Goal: Task Accomplishment & Management: Complete application form

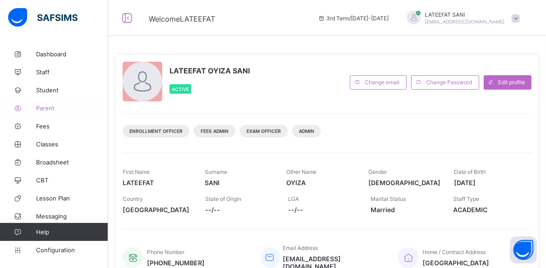
click at [49, 107] on span "Parent" at bounding box center [72, 108] width 72 height 7
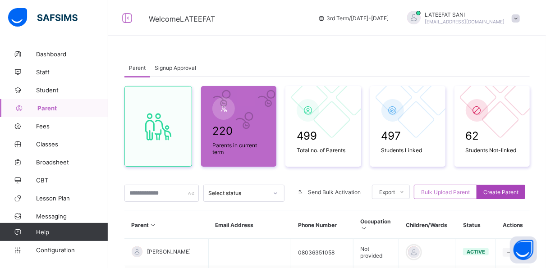
click at [508, 190] on span "Create Parent" at bounding box center [501, 192] width 35 height 7
select select "**"
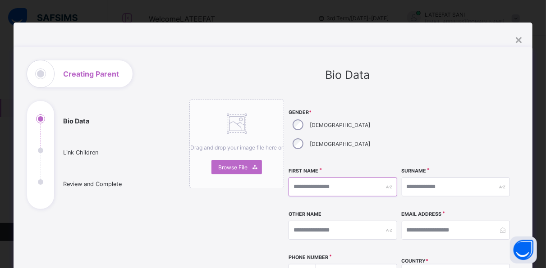
click at [371, 178] on input "text" at bounding box center [343, 187] width 108 height 19
type input "****"
click at [416, 178] on input "text" at bounding box center [456, 187] width 108 height 19
type input "*****"
click at [302, 221] on input "text" at bounding box center [343, 230] width 108 height 19
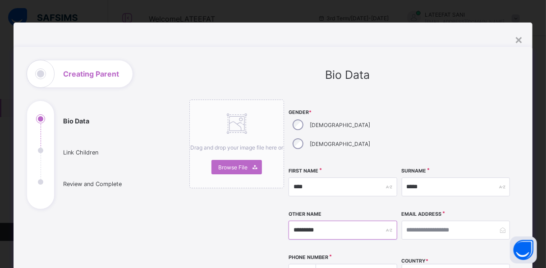
type input "*********"
click at [421, 221] on input "email" at bounding box center [456, 230] width 108 height 19
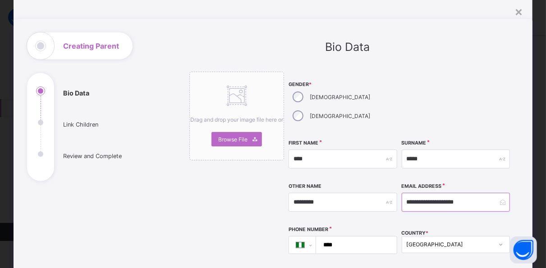
scroll to position [29, 0]
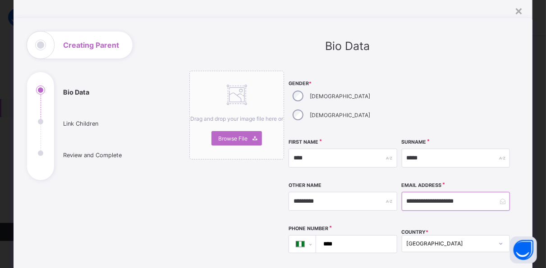
type input "**********"
click at [344, 236] on input "****" at bounding box center [354, 244] width 73 height 17
type input "**********"
click at [373, 235] on div "**********" at bounding box center [343, 244] width 108 height 18
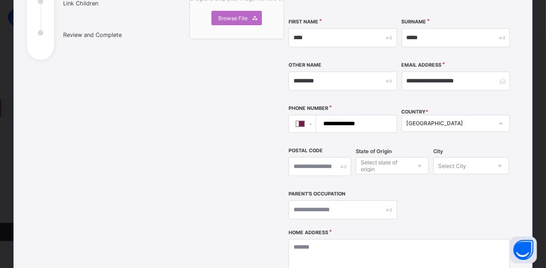
scroll to position [150, 0]
click at [363, 200] on input "text" at bounding box center [343, 209] width 108 height 19
click at [363, 200] on input "**********" at bounding box center [343, 209] width 108 height 19
type input "**********"
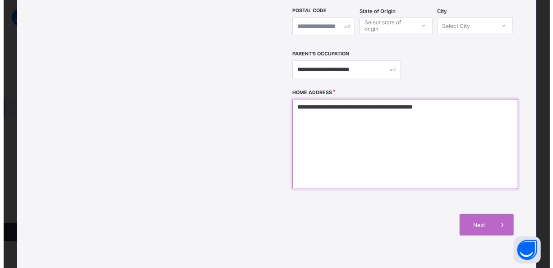
scroll to position [290, 0]
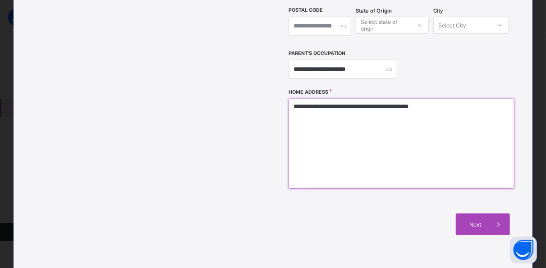
type textarea "**********"
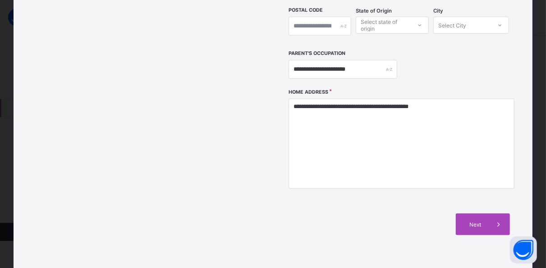
click at [479, 221] on span "Next" at bounding box center [476, 224] width 26 height 7
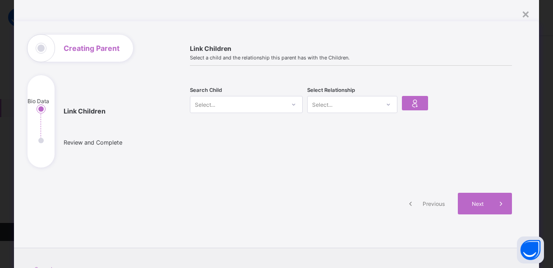
scroll to position [8, 0]
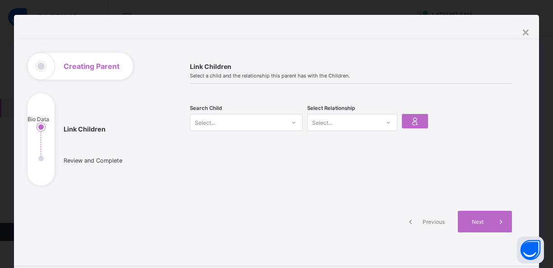
click at [291, 119] on icon at bounding box center [293, 122] width 5 height 9
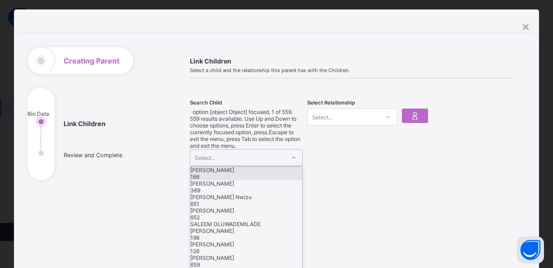
scroll to position [13, 0]
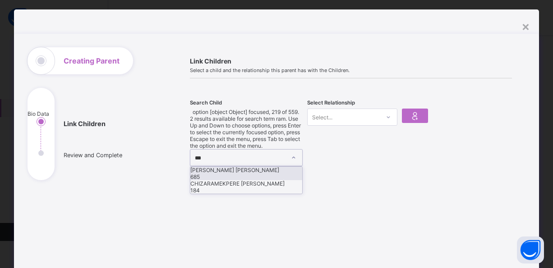
type input "****"
click at [240, 167] on div "[PERSON_NAME] [PERSON_NAME]" at bounding box center [246, 170] width 112 height 7
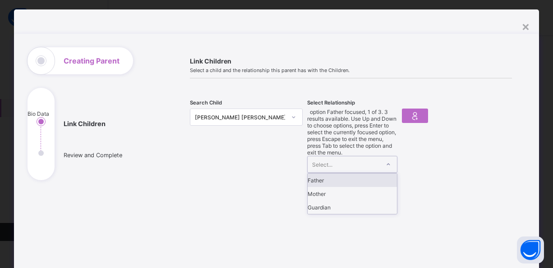
click at [390, 157] on div at bounding box center [388, 164] width 15 height 14
click at [349, 187] on div "Mother" at bounding box center [352, 194] width 89 height 14
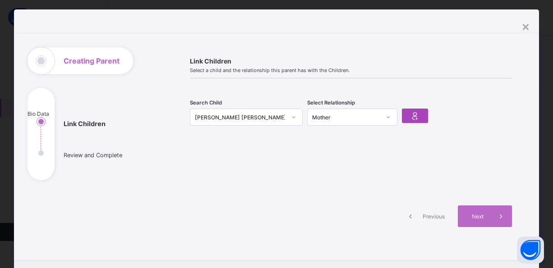
click at [410, 116] on icon at bounding box center [415, 116] width 13 height 11
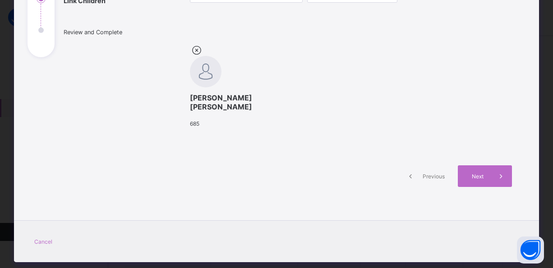
scroll to position [137, 0]
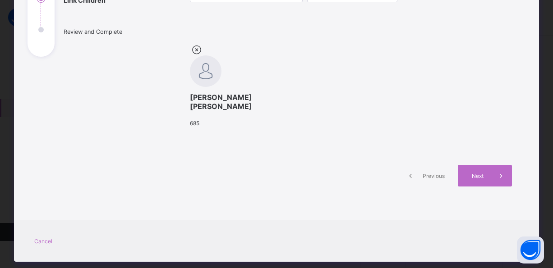
drag, startPoint x: 480, startPoint y: 205, endPoint x: 487, endPoint y: 213, distance: 10.6
click at [487, 187] on div "Next" at bounding box center [485, 176] width 54 height 22
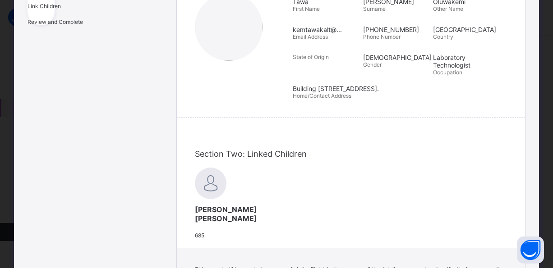
click at [487, 213] on div "**********" at bounding box center [351, 136] width 350 height 425
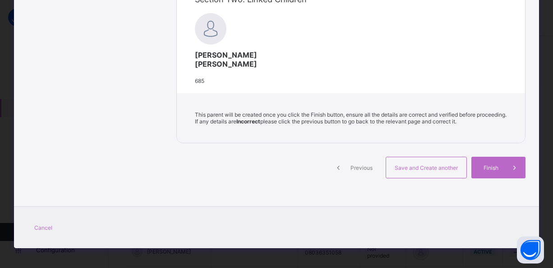
scroll to position [292, 0]
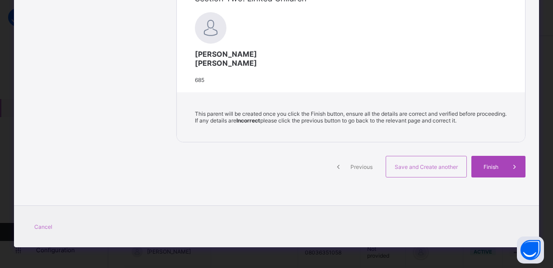
click at [489, 171] on span "Finish" at bounding box center [491, 167] width 26 height 7
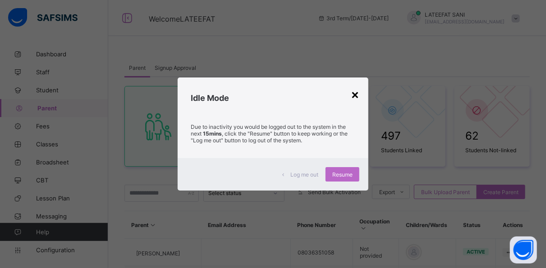
click at [359, 99] on div "×" at bounding box center [355, 94] width 9 height 15
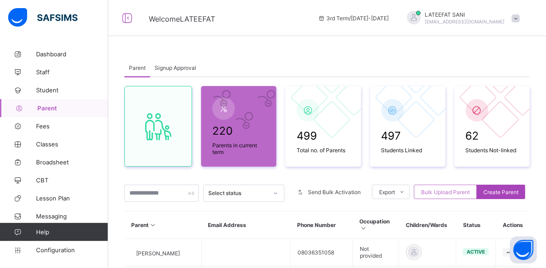
click at [507, 190] on span "Create Parent" at bounding box center [501, 192] width 35 height 7
select select "**"
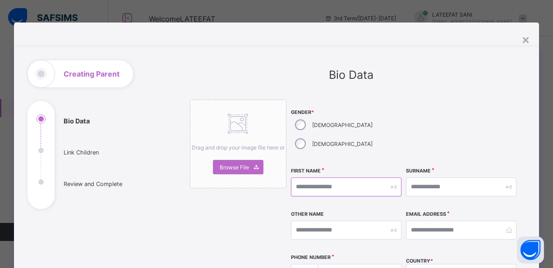
click at [321, 178] on input "text" at bounding box center [346, 187] width 111 height 19
type input "******"
click at [440, 178] on input "text" at bounding box center [461, 187] width 111 height 19
type input "*****"
click at [318, 221] on input "text" at bounding box center [346, 230] width 111 height 19
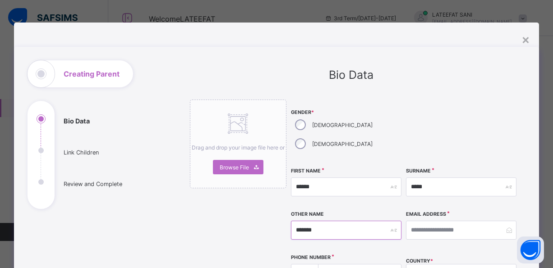
type input "*******"
click at [344, 265] on input "****" at bounding box center [357, 273] width 75 height 17
type input "*"
click at [433, 221] on input "email" at bounding box center [461, 230] width 111 height 19
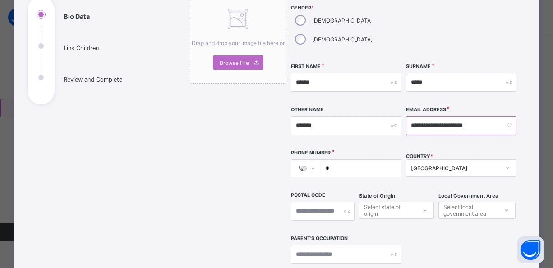
scroll to position [111, 0]
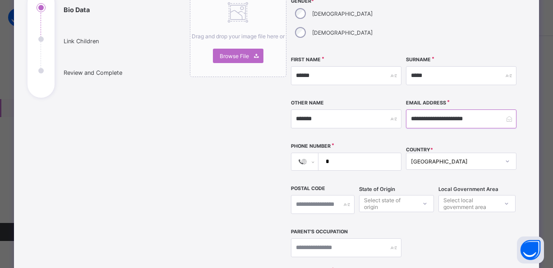
type input "**********"
click at [357, 239] on input "text" at bounding box center [346, 248] width 111 height 19
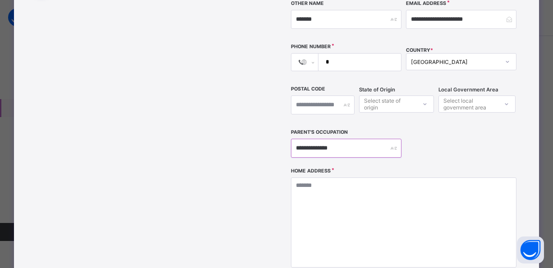
scroll to position [212, 0]
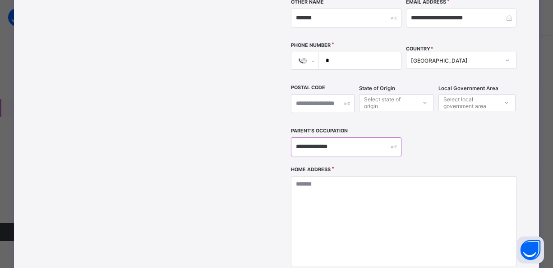
type input "**********"
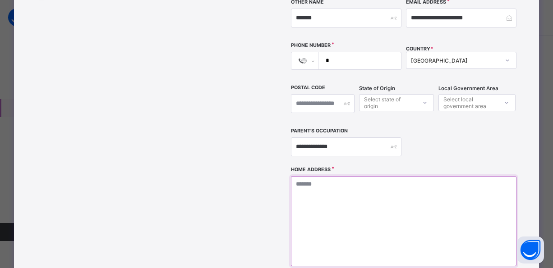
click at [308, 176] on textarea at bounding box center [404, 221] width 226 height 90
click at [410, 176] on textarea "**********" at bounding box center [404, 221] width 226 height 90
click at [404, 176] on textarea "**********" at bounding box center [404, 221] width 226 height 90
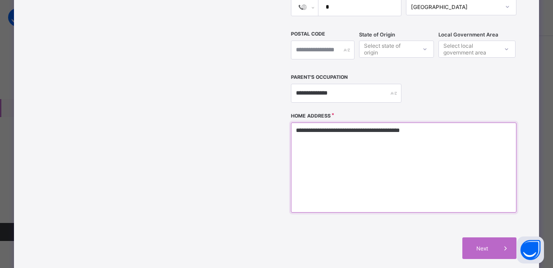
scroll to position [267, 0]
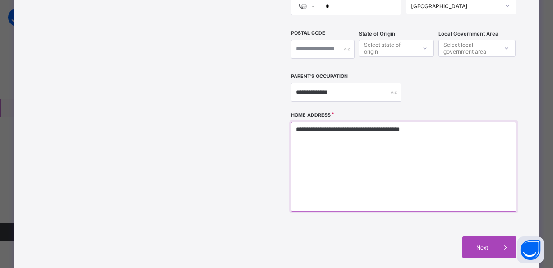
type textarea "**********"
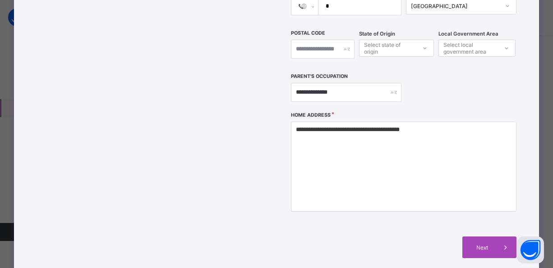
click at [488, 244] on span "Next" at bounding box center [482, 247] width 26 height 7
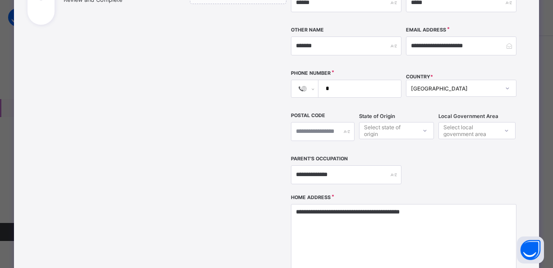
scroll to position [184, 0]
click at [331, 81] on input "*" at bounding box center [357, 89] width 75 height 17
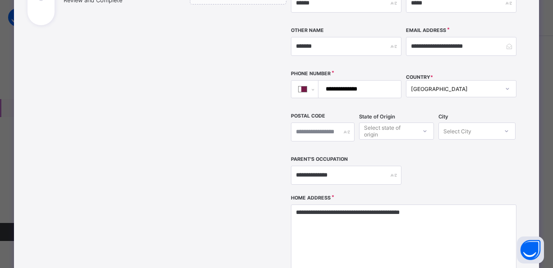
type input "**********"
click at [437, 205] on textarea "**********" at bounding box center [404, 250] width 226 height 90
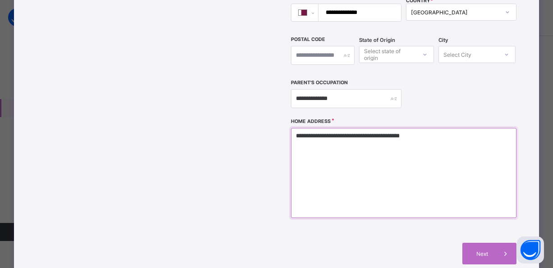
scroll to position [272, 0]
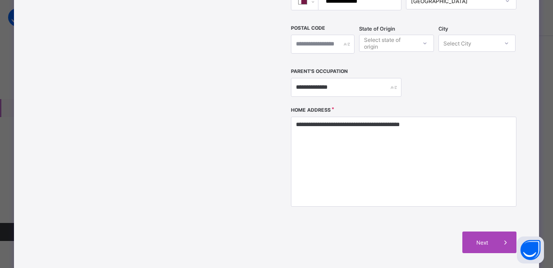
click at [476, 232] on div "Next" at bounding box center [489, 243] width 54 height 22
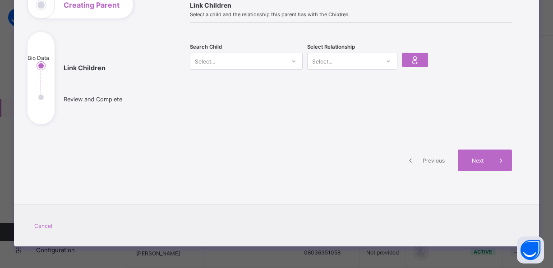
scroll to position [0, 0]
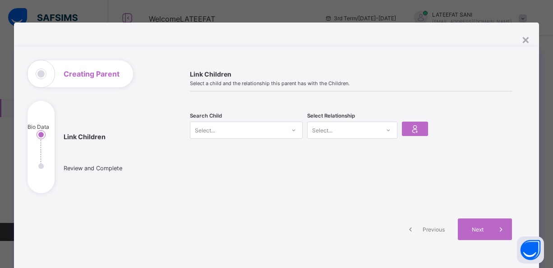
click at [292, 129] on icon at bounding box center [293, 130] width 5 height 9
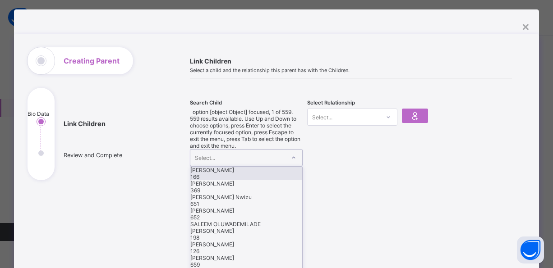
scroll to position [13, 0]
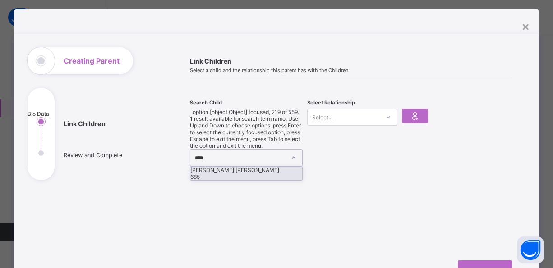
type input "*****"
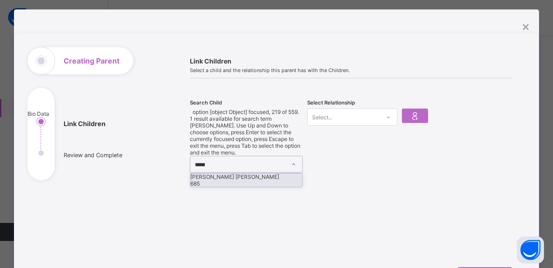
click at [272, 180] on div "685" at bounding box center [246, 183] width 112 height 7
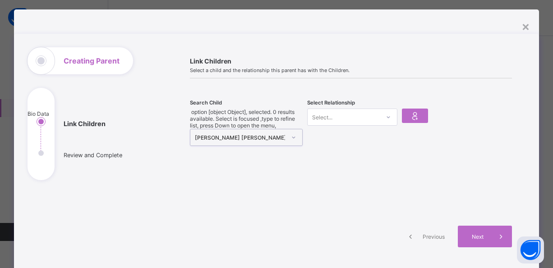
click at [386, 118] on icon at bounding box center [388, 117] width 5 height 9
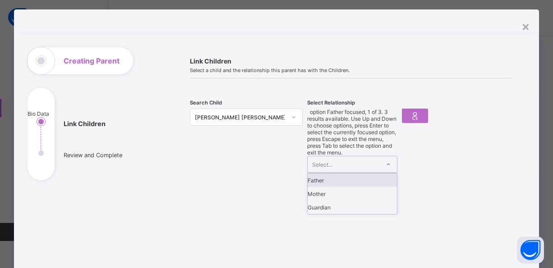
click at [355, 174] on div "Father" at bounding box center [352, 181] width 89 height 14
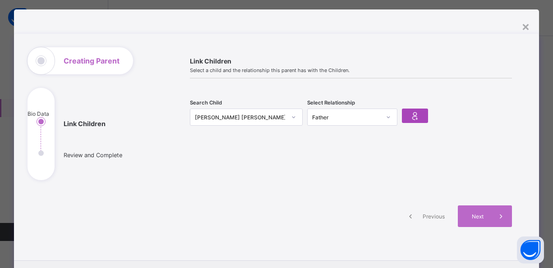
click at [413, 116] on icon at bounding box center [415, 116] width 13 height 11
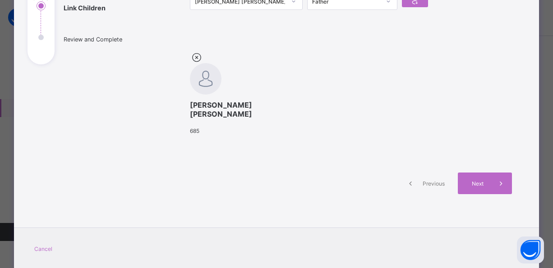
scroll to position [132, 0]
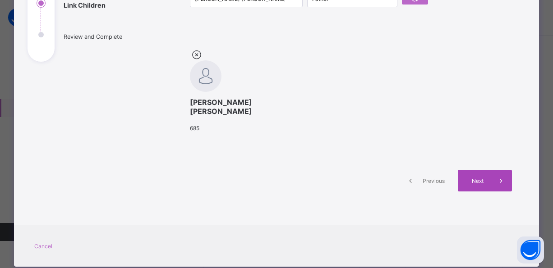
click at [476, 192] on div "Next" at bounding box center [485, 181] width 54 height 22
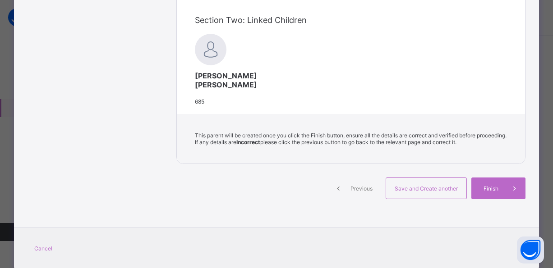
scroll to position [264, 0]
click at [362, 191] on span "Previous" at bounding box center [361, 187] width 25 height 7
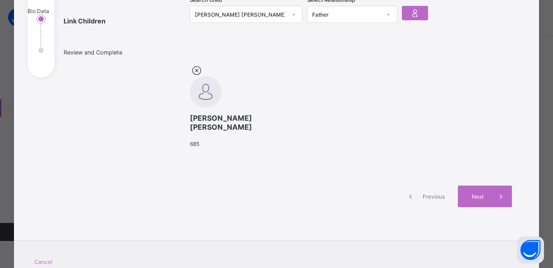
scroll to position [185, 0]
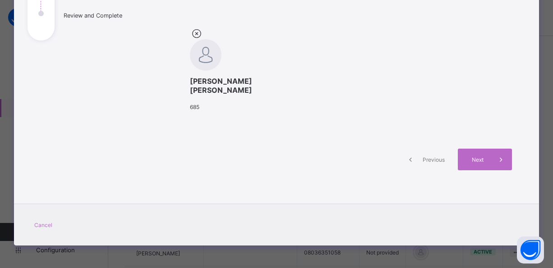
click at [424, 159] on span "Previous" at bounding box center [433, 160] width 25 height 7
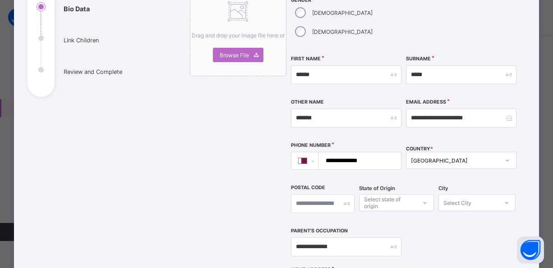
scroll to position [109, 0]
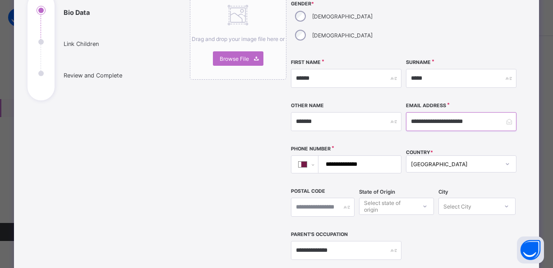
click at [440, 112] on input "**********" at bounding box center [461, 121] width 111 height 19
type input "**********"
click at [305, 112] on input "*******" at bounding box center [346, 121] width 111 height 19
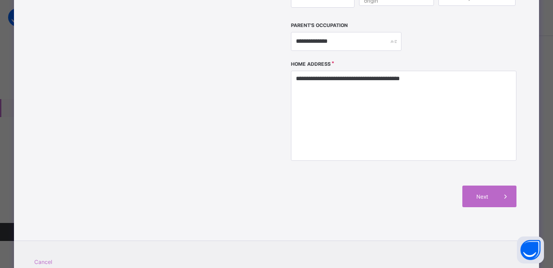
scroll to position [336, 0]
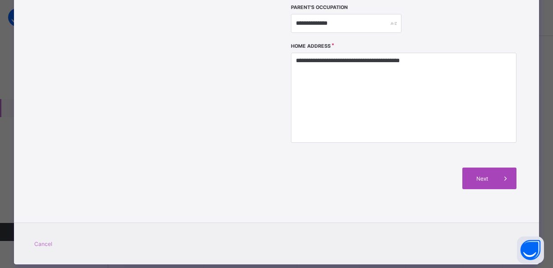
type input "******"
click at [488, 168] on div "Next" at bounding box center [489, 179] width 54 height 22
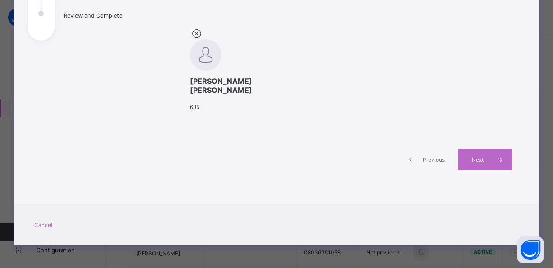
scroll to position [176, 0]
click at [480, 164] on div "Next" at bounding box center [485, 160] width 54 height 22
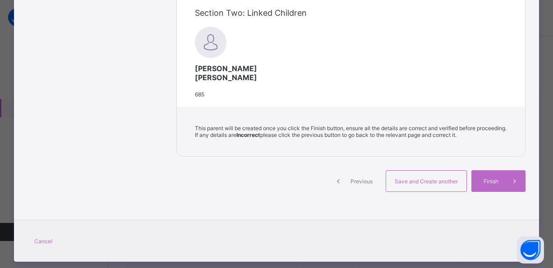
scroll to position [286, 0]
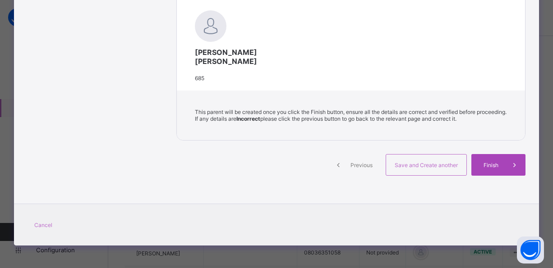
click at [485, 169] on span "Finish" at bounding box center [491, 165] width 26 height 7
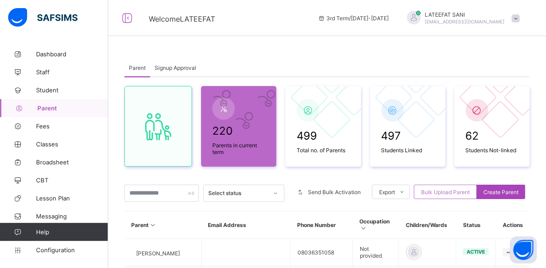
click at [492, 189] on span "Create Parent" at bounding box center [501, 192] width 35 height 7
select select "**"
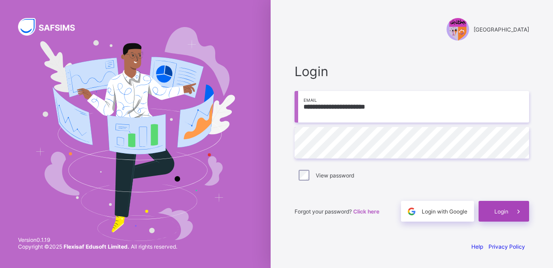
click at [491, 214] on div "Login" at bounding box center [504, 211] width 51 height 21
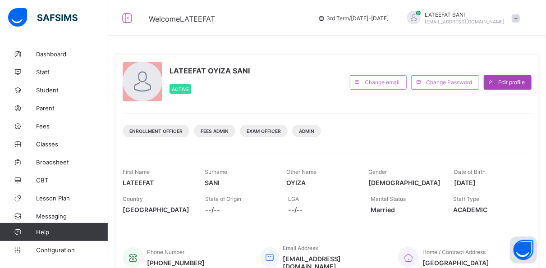
click at [517, 75] on div "Edit profile" at bounding box center [508, 82] width 48 height 14
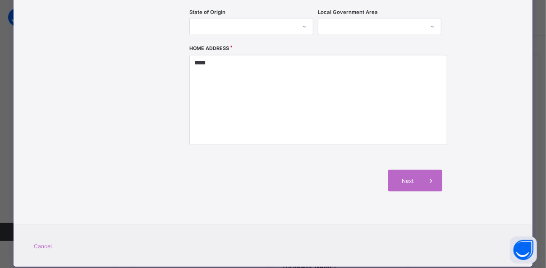
scroll to position [284, 0]
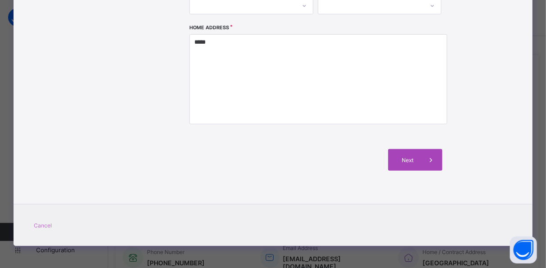
click at [406, 158] on span "Next" at bounding box center [408, 160] width 26 height 7
click at [409, 161] on span "Next" at bounding box center [408, 160] width 26 height 7
click at [344, 172] on div "Next" at bounding box center [315, 160] width 253 height 49
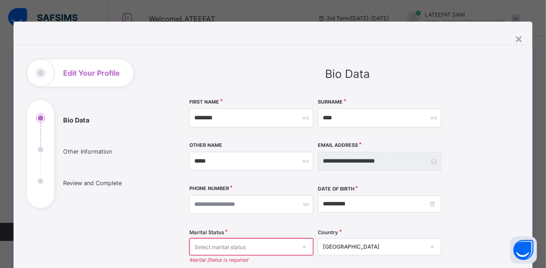
scroll to position [0, 0]
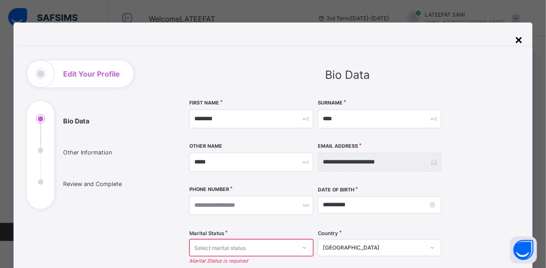
click at [521, 41] on div "×" at bounding box center [519, 39] width 9 height 15
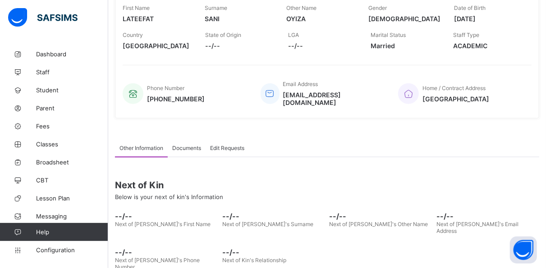
scroll to position [195, 0]
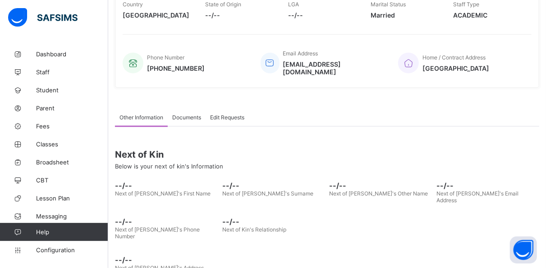
click at [236, 108] on div "Edit Requests" at bounding box center [227, 117] width 43 height 18
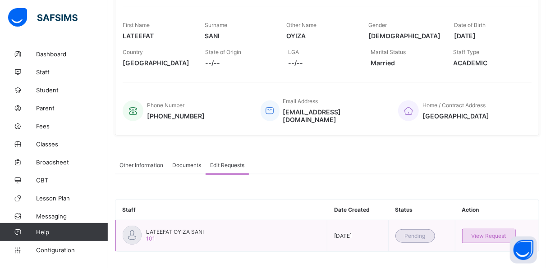
click at [483, 233] on span "View Request" at bounding box center [489, 236] width 35 height 7
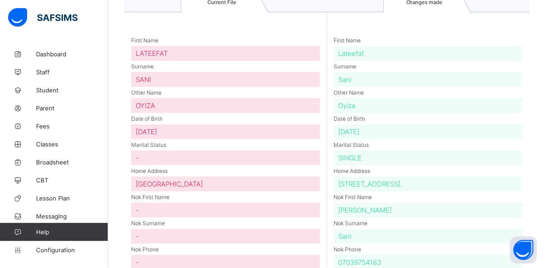
scroll to position [186, 0]
click at [387, 120] on div "Date of Birth [DEMOGRAPHIC_DATA]" at bounding box center [428, 129] width 189 height 21
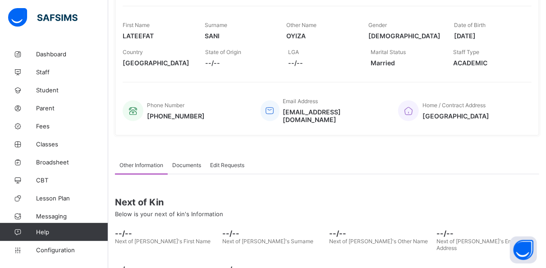
scroll to position [147, 0]
click at [223, 162] on span "Edit Requests" at bounding box center [227, 165] width 34 height 7
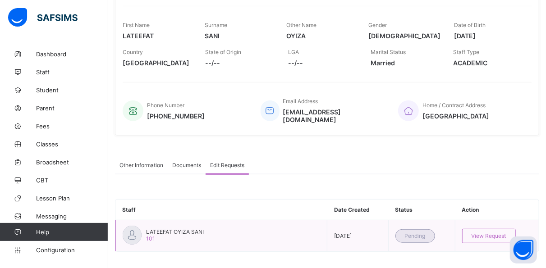
drag, startPoint x: 367, startPoint y: 228, endPoint x: 330, endPoint y: 219, distance: 38.1
click at [327, 221] on td "LATEEFAT OYIZA SANI 101" at bounding box center [222, 237] width 212 height 32
click at [199, 162] on span "Documents" at bounding box center [186, 165] width 29 height 7
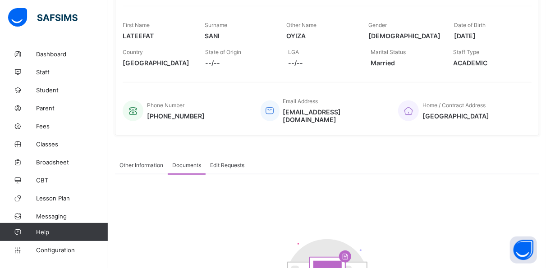
click at [151, 162] on span "Other Information" at bounding box center [142, 165] width 44 height 7
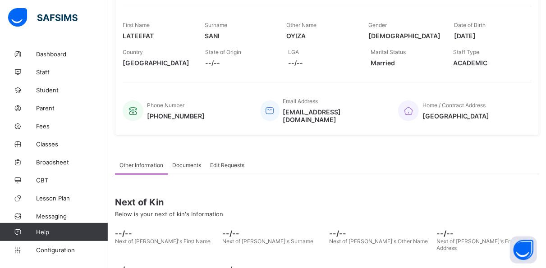
scroll to position [195, 0]
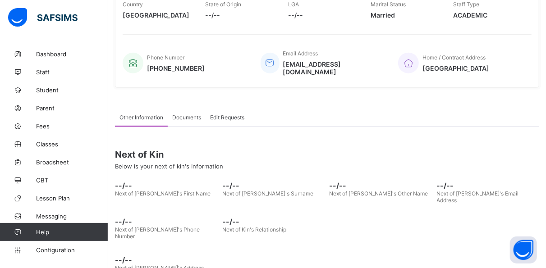
click at [236, 114] on span "Edit Requests" at bounding box center [227, 117] width 34 height 7
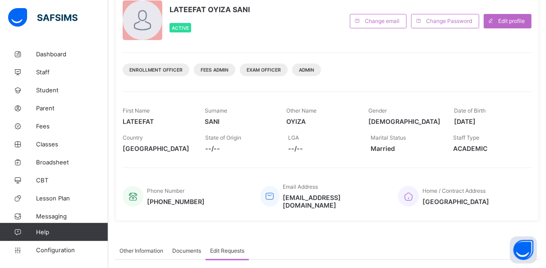
scroll to position [0, 0]
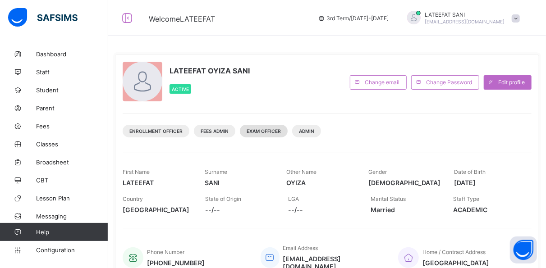
click at [265, 127] on div "Exam Officer" at bounding box center [264, 131] width 48 height 13
click at [263, 133] on span "Exam Officer" at bounding box center [264, 131] width 34 height 5
click at [300, 129] on span "Admin" at bounding box center [306, 131] width 15 height 5
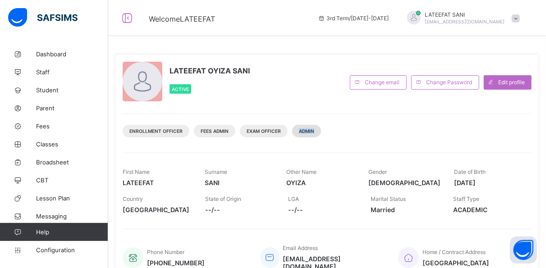
click at [300, 129] on span "Admin" at bounding box center [306, 131] width 15 height 5
click at [234, 100] on div "LATEEFAT OYIZA SANI Active" at bounding box center [234, 82] width 223 height 41
click at [153, 134] on div "Enrollment Officer" at bounding box center [156, 131] width 67 height 13
click at [207, 129] on span "Fees Admin" at bounding box center [215, 131] width 28 height 5
click at [308, 225] on div "LATEEFAT OYIZA SANI Active Change email Change Password Edit profile Enrollment…" at bounding box center [327, 168] width 424 height 229
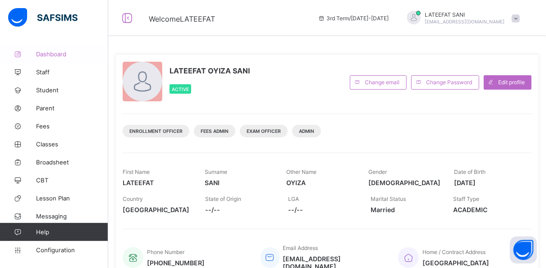
click at [61, 48] on link "Dashboard" at bounding box center [54, 54] width 108 height 18
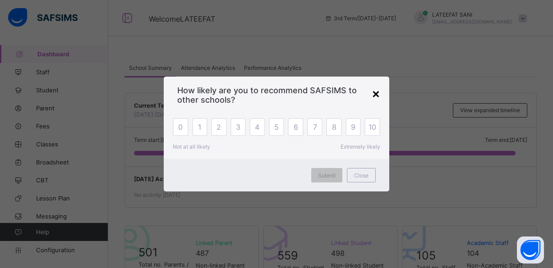
click at [377, 96] on div "×" at bounding box center [376, 93] width 9 height 15
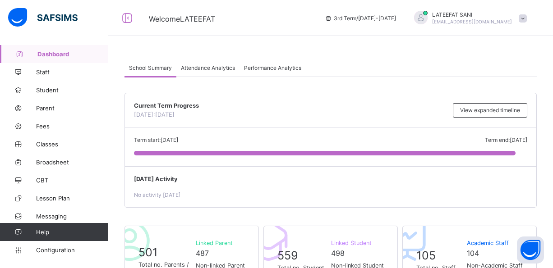
click at [69, 54] on span "Dashboard" at bounding box center [72, 54] width 71 height 7
click at [71, 54] on span "Dashboard" at bounding box center [72, 54] width 71 height 7
click at [58, 71] on span "Staff" at bounding box center [72, 72] width 72 height 7
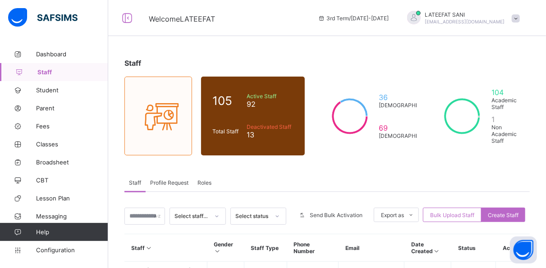
scroll to position [10, 0]
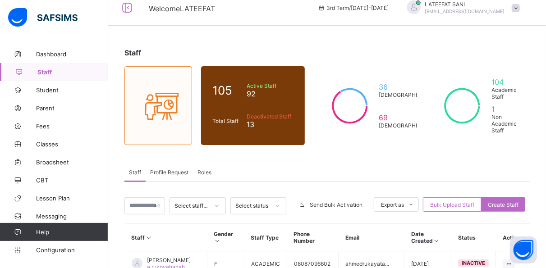
click at [181, 169] on span "Profile Request" at bounding box center [169, 172] width 38 height 7
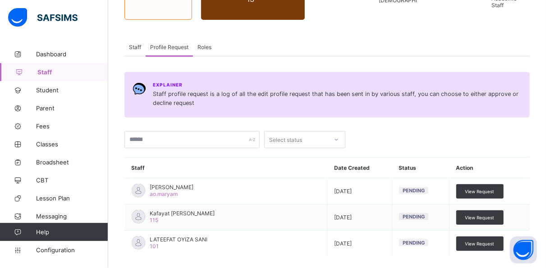
scroll to position [174, 0]
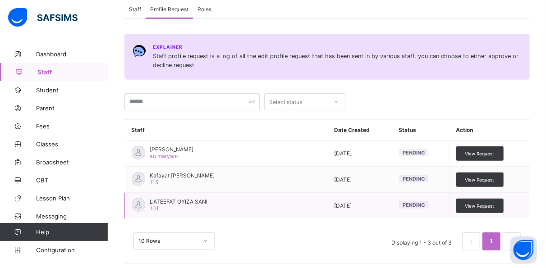
drag, startPoint x: 420, startPoint y: 201, endPoint x: 415, endPoint y: 201, distance: 5.4
click at [415, 202] on span "Pending" at bounding box center [414, 205] width 22 height 6
drag, startPoint x: 421, startPoint y: 198, endPoint x: 473, endPoint y: 198, distance: 51.9
click at [473, 198] on tr "LATEEFAT OYIZA SANI 101 [DATE] Pending View Request" at bounding box center [328, 206] width 406 height 26
click at [473, 199] on div "View Request" at bounding box center [479, 206] width 47 height 14
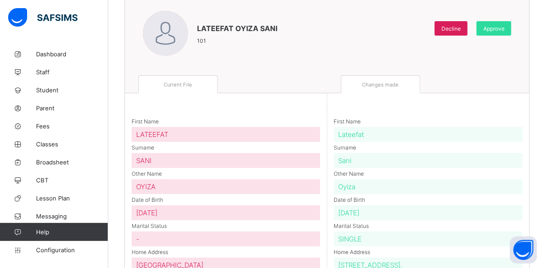
scroll to position [102, 0]
click at [352, 59] on div "Request Review Panel LATEEFAT OYIZA SANI 101 Decline Approve" at bounding box center [327, 24] width 405 height 103
click at [381, 83] on span "Changes made" at bounding box center [380, 85] width 37 height 6
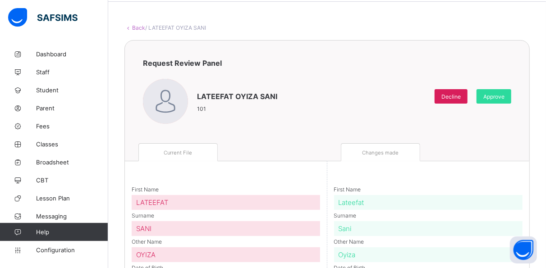
scroll to position [34, 0]
click at [455, 22] on div "Back / LATEEFAT OYIZA SANI Request Review Panel LATEEFAT OYIZA SANI 101 Decline…" at bounding box center [327, 273] width 438 height 524
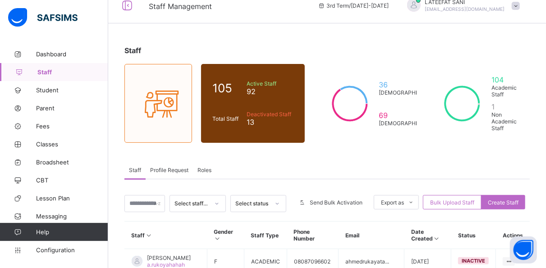
scroll to position [7, 0]
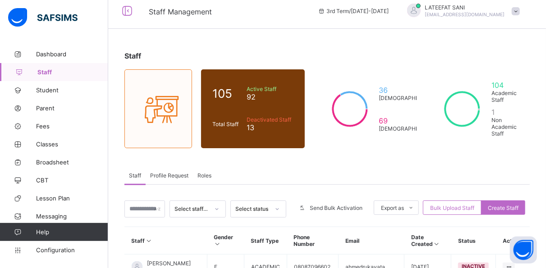
click at [186, 175] on div "Profile Request" at bounding box center [169, 175] width 47 height 18
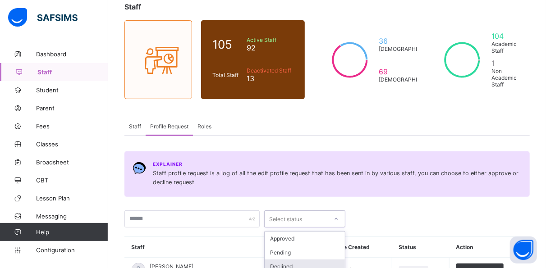
scroll to position [61, 0]
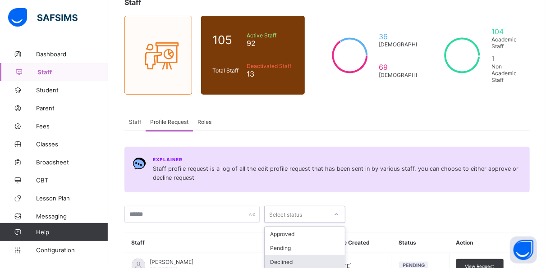
drag, startPoint x: 341, startPoint y: 258, endPoint x: 351, endPoint y: 203, distance: 55.6
click at [351, 206] on div "option Declined focused, 3 of 3. 3 results available. Use Up and Down to choose…" at bounding box center [327, 214] width 406 height 17
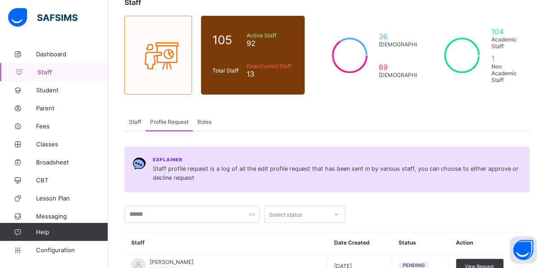
click at [369, 207] on div at bounding box center [440, 214] width 180 height 17
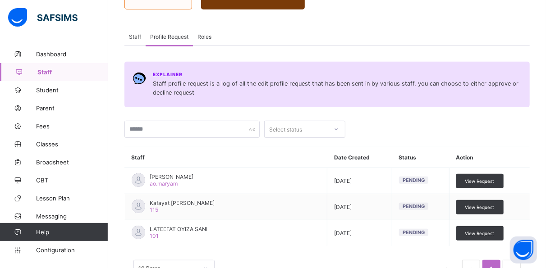
scroll to position [174, 0]
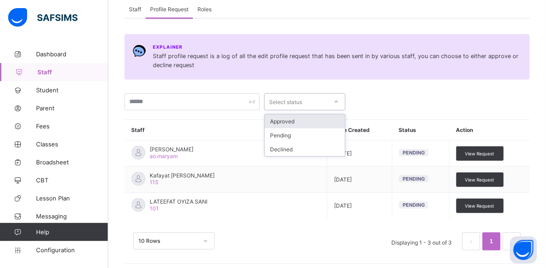
click at [337, 95] on div at bounding box center [336, 102] width 15 height 14
click at [306, 118] on div "Approved" at bounding box center [305, 122] width 80 height 14
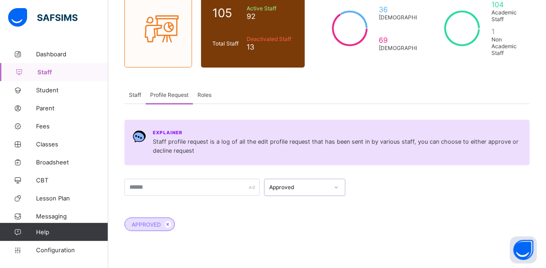
scroll to position [87, 0]
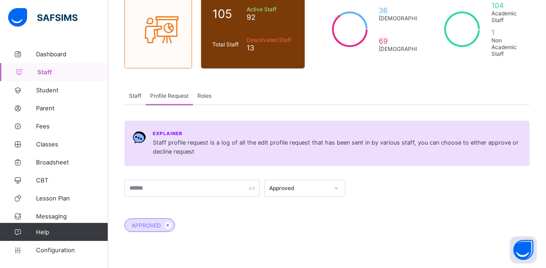
click at [207, 93] on span "Roles" at bounding box center [205, 95] width 14 height 7
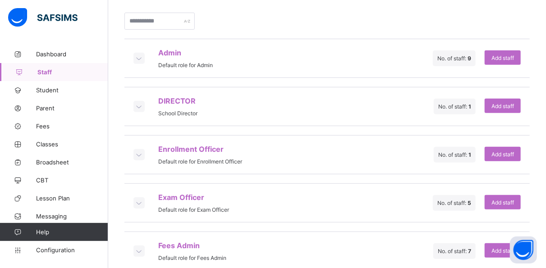
scroll to position [194, 0]
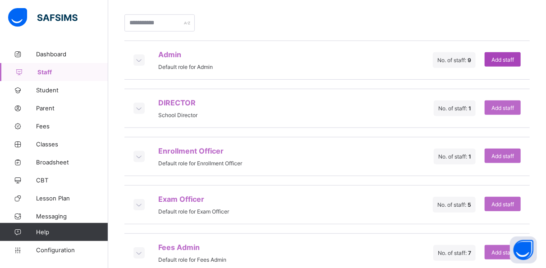
click at [507, 57] on span "Add staff" at bounding box center [503, 59] width 23 height 7
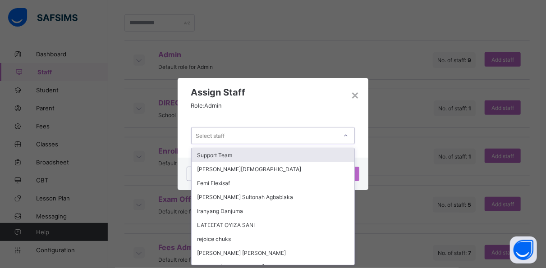
scroll to position [0, 0]
click at [348, 133] on icon at bounding box center [345, 135] width 5 height 9
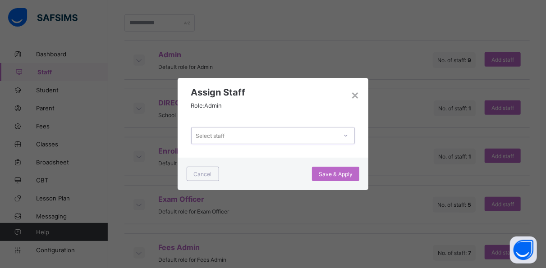
click at [278, 135] on div "Select staff" at bounding box center [265, 135] width 146 height 13
click at [358, 96] on div "×" at bounding box center [355, 94] width 9 height 15
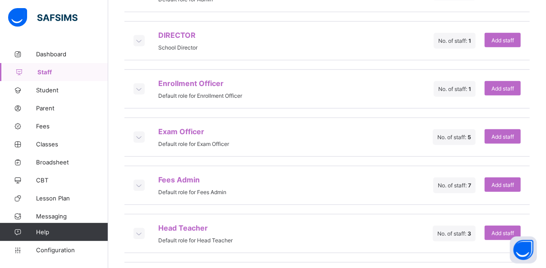
scroll to position [262, 0]
click at [138, 180] on icon at bounding box center [139, 184] width 10 height 9
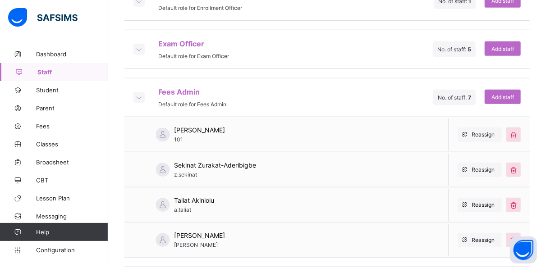
scroll to position [347, 0]
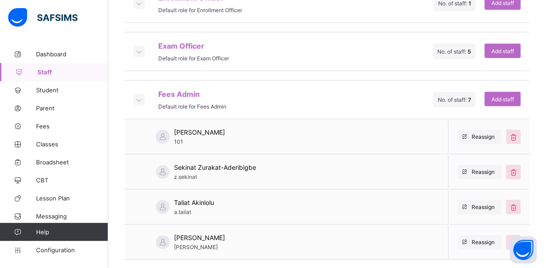
click at [260, 85] on div "Fees Admin Default role for Fees Admin No. of staff: 7 Add staff" at bounding box center [327, 99] width 406 height 39
click at [143, 95] on icon at bounding box center [139, 99] width 10 height 9
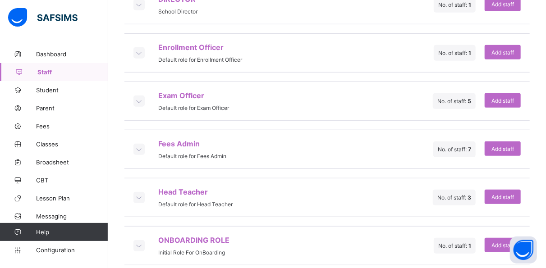
click at [142, 193] on icon at bounding box center [139, 197] width 10 height 9
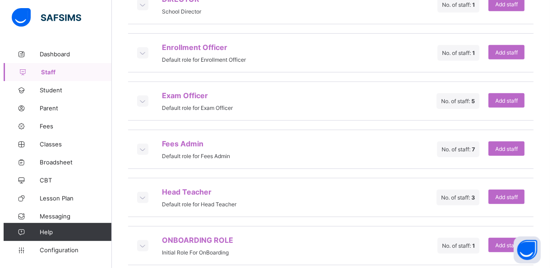
scroll to position [347, 0]
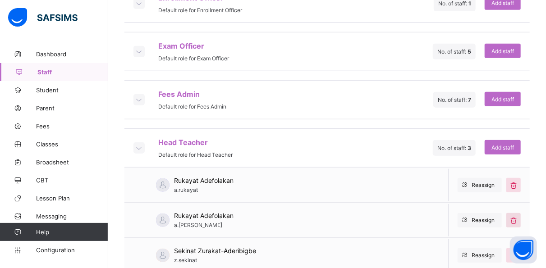
click at [519, 216] on icon at bounding box center [514, 220] width 10 height 9
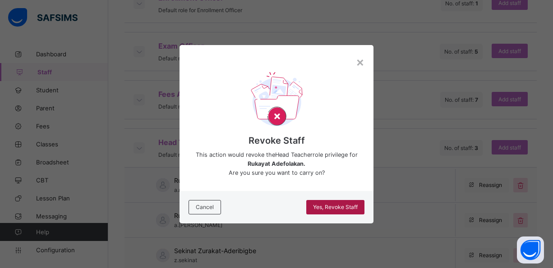
click at [342, 209] on span "Yes, Revoke Staff" at bounding box center [335, 207] width 45 height 7
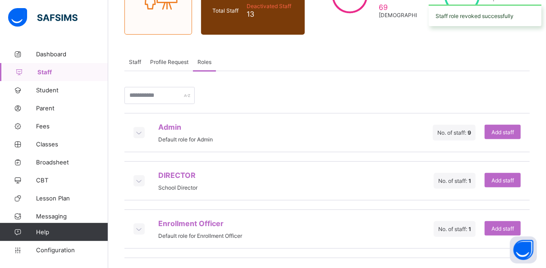
scroll to position [297, 0]
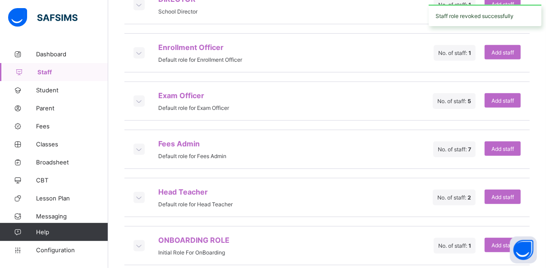
click at [140, 193] on icon at bounding box center [139, 197] width 10 height 9
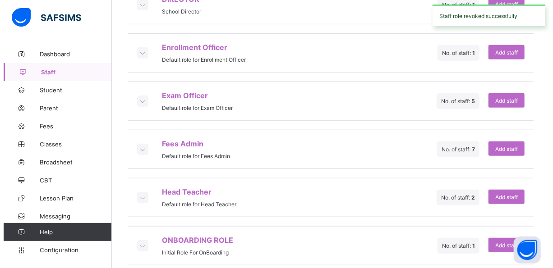
scroll to position [347, 0]
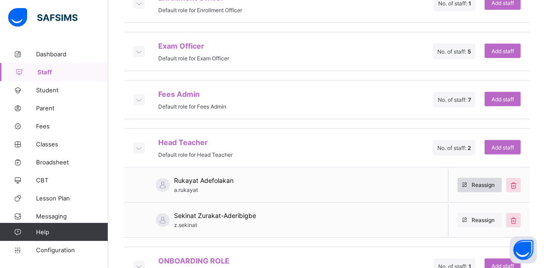
click at [492, 182] on span "Reassign" at bounding box center [483, 185] width 23 height 7
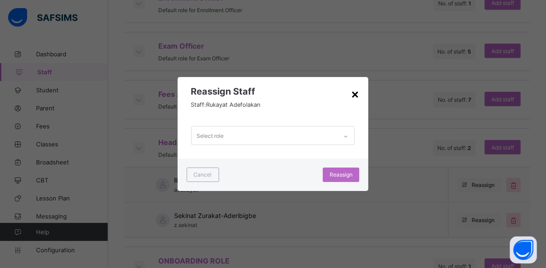
click at [356, 95] on div "×" at bounding box center [355, 93] width 9 height 15
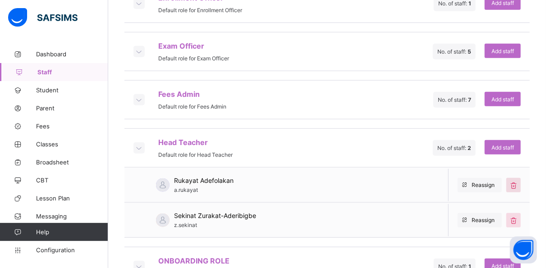
click at [519, 181] on icon at bounding box center [514, 185] width 10 height 9
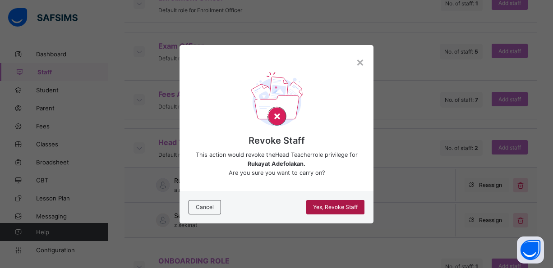
click at [334, 203] on div "Yes, Revoke Staff" at bounding box center [335, 207] width 58 height 14
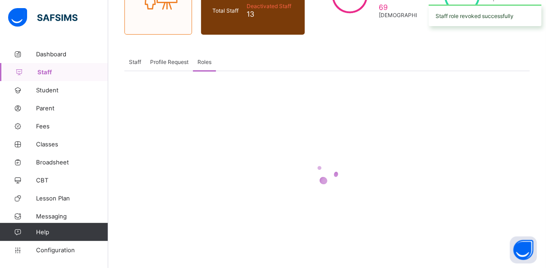
scroll to position [297, 0]
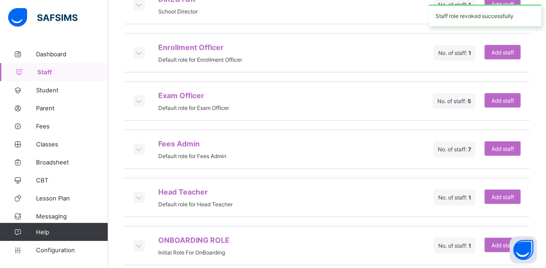
click at [140, 193] on icon at bounding box center [139, 197] width 10 height 9
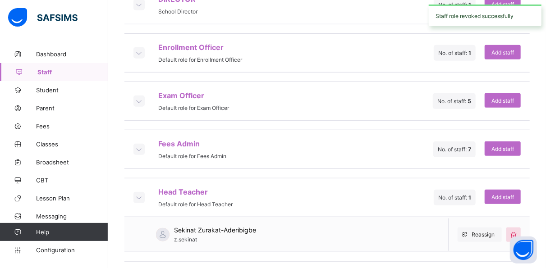
scroll to position [332, 0]
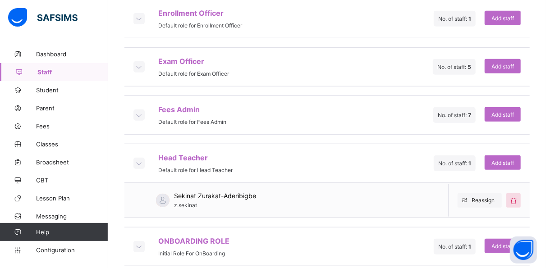
click at [144, 159] on icon at bounding box center [139, 163] width 10 height 9
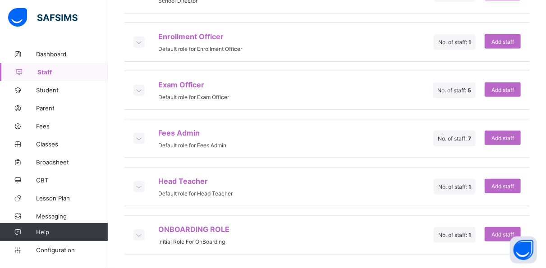
scroll to position [297, 0]
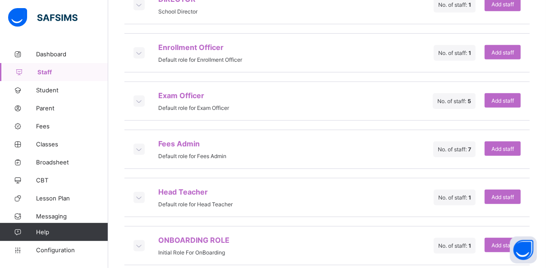
click at [140, 193] on icon at bounding box center [139, 197] width 10 height 9
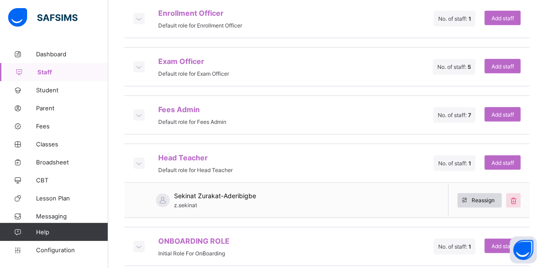
click at [485, 197] on span "Reassign" at bounding box center [483, 200] width 23 height 7
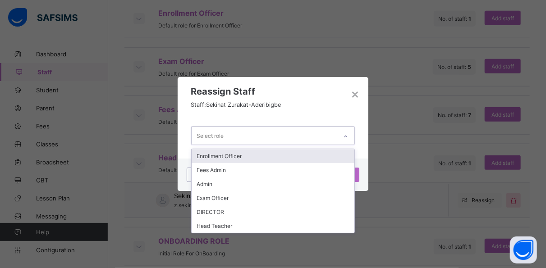
click at [264, 137] on div "Select role" at bounding box center [265, 136] width 146 height 18
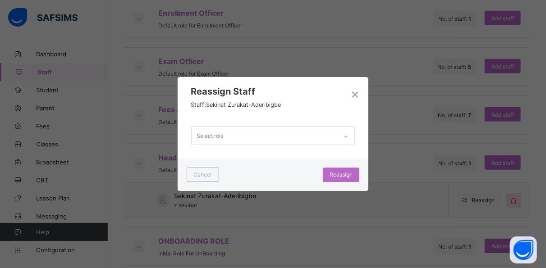
click at [424, 110] on div "× Reassign Staff Staff: Sekinat Zurakat-Aderibigbe Select role Cancel Reassign" at bounding box center [273, 134] width 546 height 268
click at [358, 94] on div "×" at bounding box center [355, 93] width 9 height 15
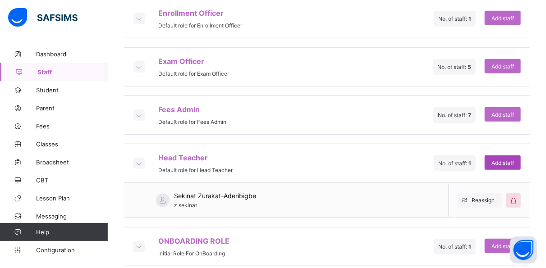
click at [506, 156] on div "Add staff" at bounding box center [503, 163] width 36 height 14
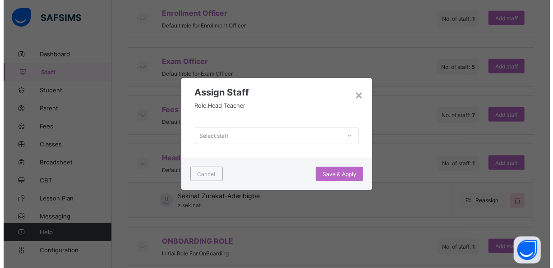
scroll to position [0, 0]
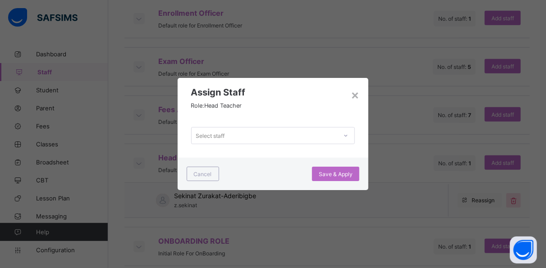
click at [306, 134] on div "Select staff" at bounding box center [265, 135] width 146 height 13
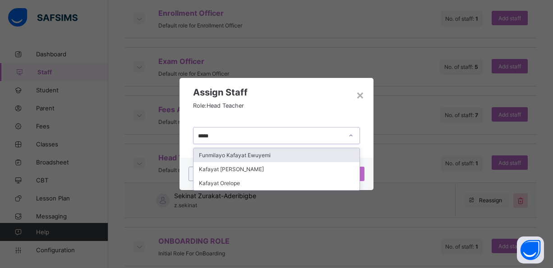
type input "******"
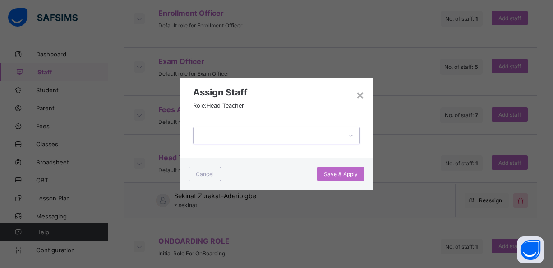
click at [303, 132] on div at bounding box center [268, 135] width 148 height 13
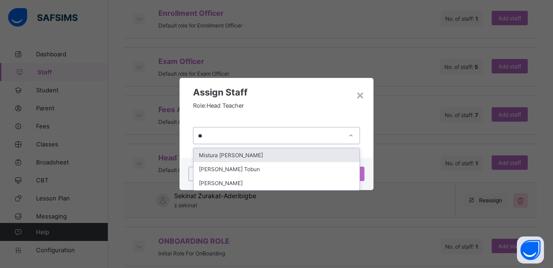
type input "*"
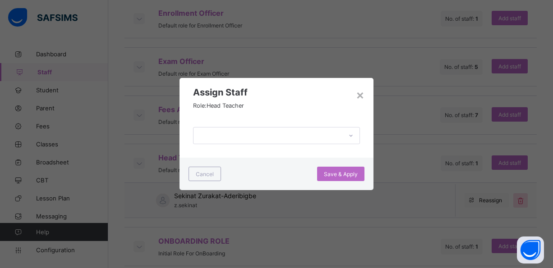
click at [397, 128] on div "× Assign Staff Role: Head Teacher Cancel Save & Apply" at bounding box center [276, 134] width 553 height 268
click at [357, 96] on div "×" at bounding box center [360, 94] width 9 height 15
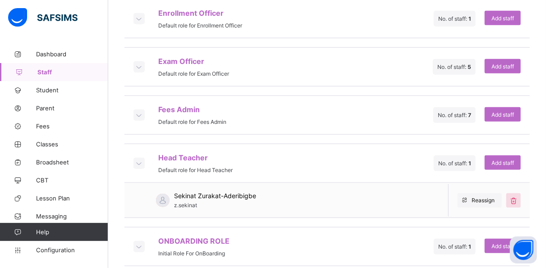
click at [141, 111] on icon at bounding box center [139, 115] width 10 height 9
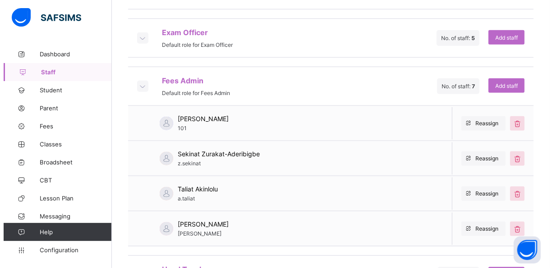
scroll to position [370, 0]
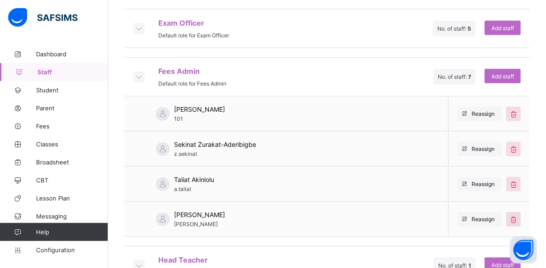
click at [519, 215] on icon at bounding box center [514, 219] width 10 height 9
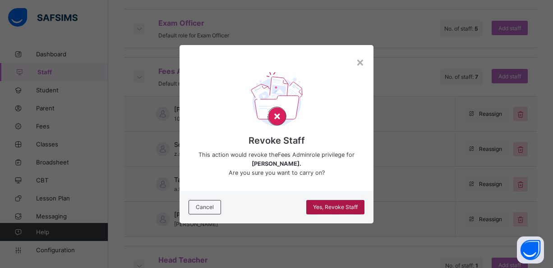
click at [342, 205] on span "Yes, Revoke Staff" at bounding box center [335, 207] width 45 height 7
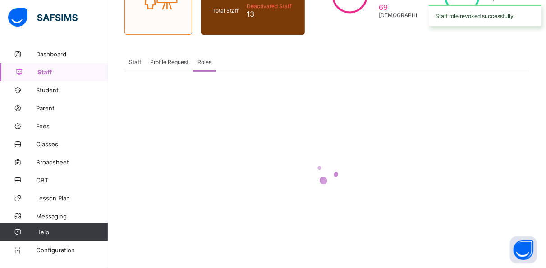
scroll to position [297, 0]
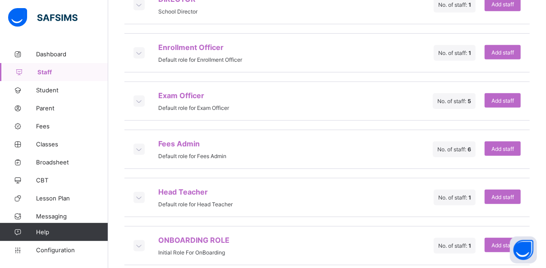
click at [143, 241] on icon at bounding box center [139, 245] width 10 height 9
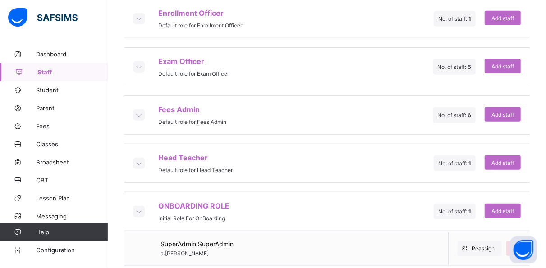
click at [270, 161] on div "Head Teacher Default role for Head Teacher No. of staff: 1 Add staff" at bounding box center [327, 163] width 406 height 39
click at [138, 207] on icon at bounding box center [139, 211] width 10 height 9
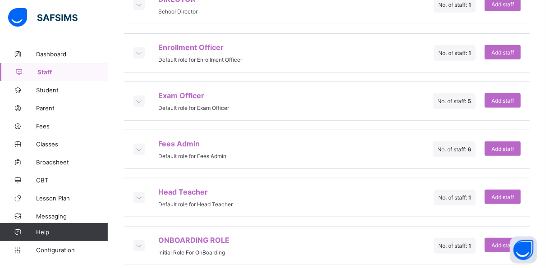
click at [140, 145] on icon at bounding box center [139, 149] width 10 height 9
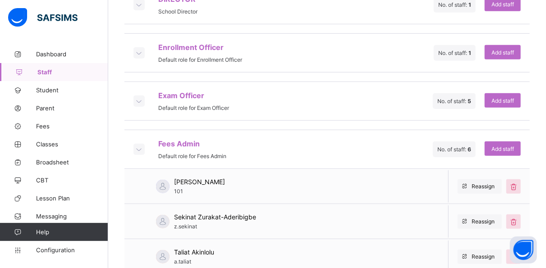
scroll to position [370, 0]
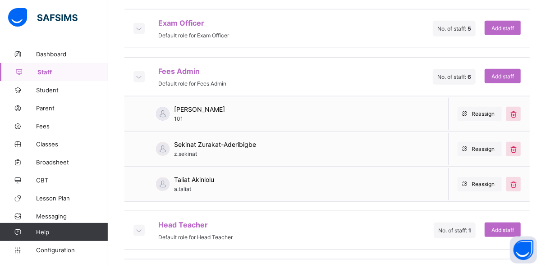
click at [140, 72] on icon at bounding box center [139, 76] width 10 height 9
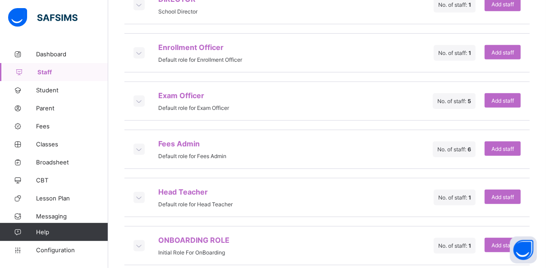
click at [140, 97] on icon at bounding box center [139, 101] width 10 height 9
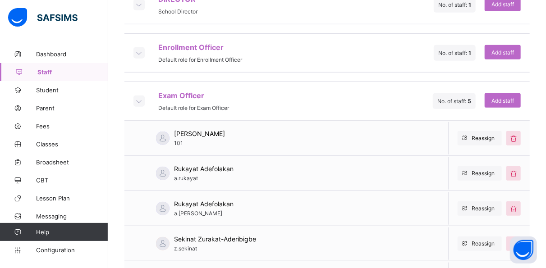
scroll to position [370, 0]
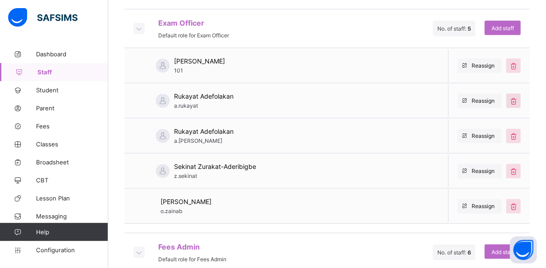
click at [519, 97] on icon at bounding box center [514, 101] width 10 height 9
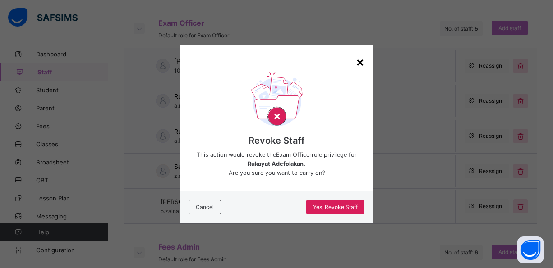
click at [360, 60] on div "×" at bounding box center [360, 61] width 9 height 15
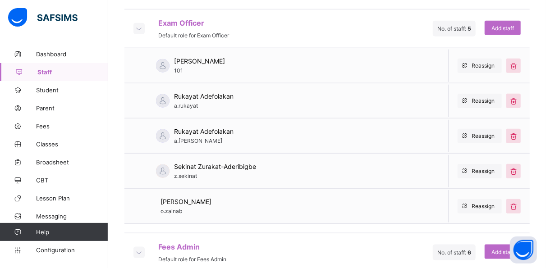
click at [139, 24] on icon at bounding box center [139, 28] width 10 height 9
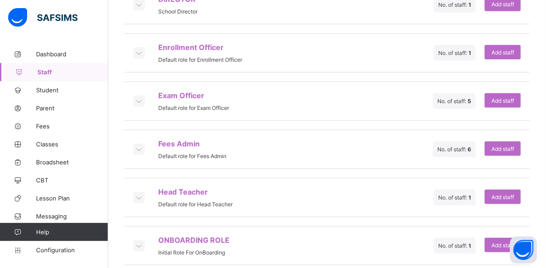
click at [142, 97] on icon at bounding box center [139, 101] width 10 height 9
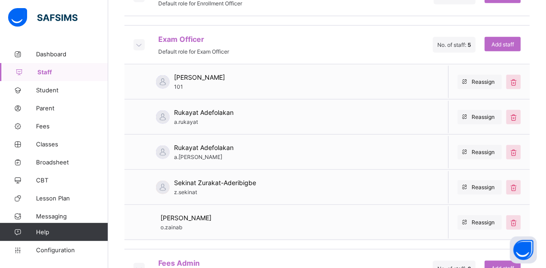
scroll to position [355, 0]
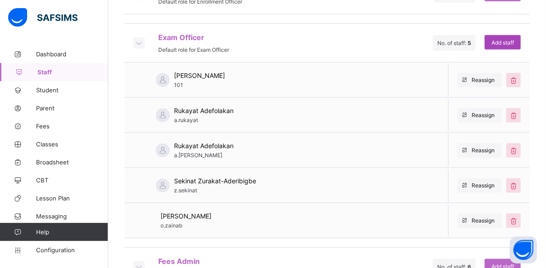
click at [506, 39] on span "Add staff" at bounding box center [503, 42] width 23 height 7
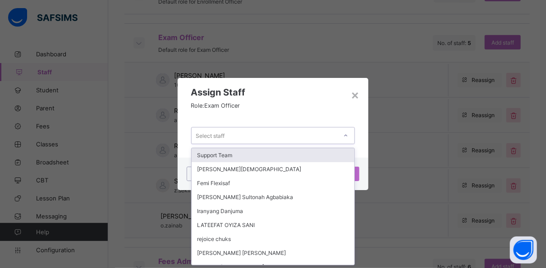
scroll to position [0, 0]
click at [241, 136] on div "Select staff" at bounding box center [265, 135] width 146 height 13
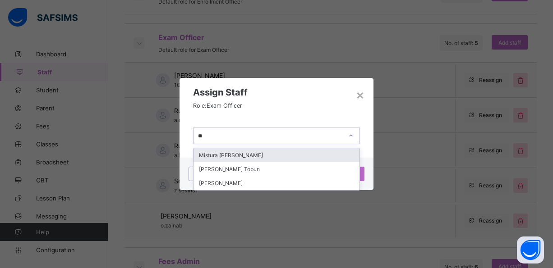
type input "*"
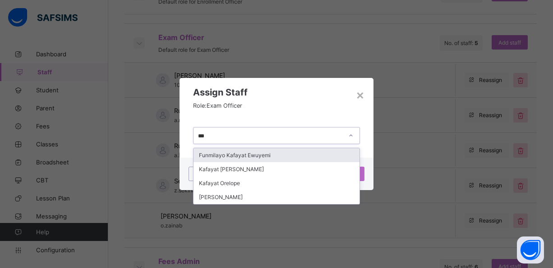
type input "***"
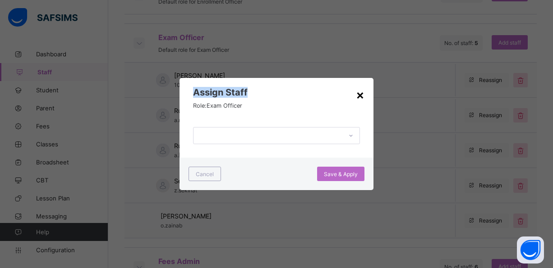
drag, startPoint x: 398, startPoint y: 99, endPoint x: 360, endPoint y: 92, distance: 38.6
click at [360, 92] on div "× Assign Staff Role: Exam Officer Cancel Save & Apply" at bounding box center [276, 134] width 553 height 268
click at [360, 92] on div "×" at bounding box center [360, 94] width 9 height 15
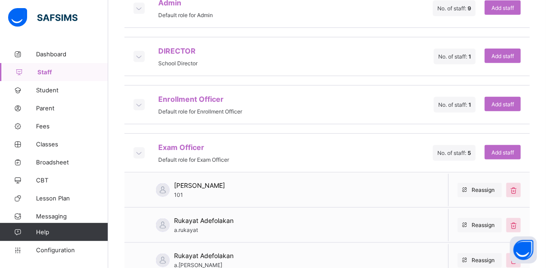
scroll to position [245, 0]
click at [141, 100] on icon at bounding box center [139, 104] width 10 height 9
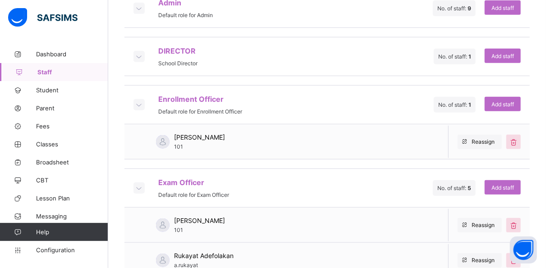
click at [140, 100] on icon at bounding box center [139, 104] width 10 height 9
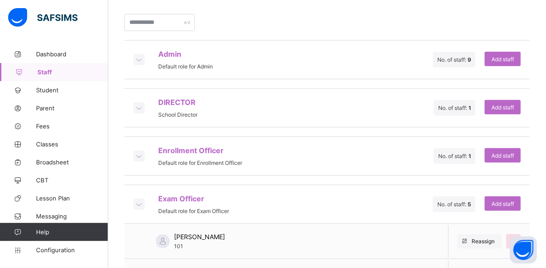
scroll to position [192, 0]
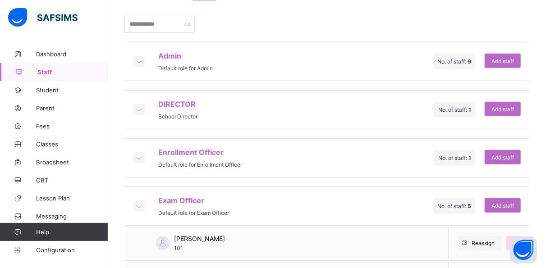
click at [140, 57] on icon at bounding box center [139, 61] width 10 height 9
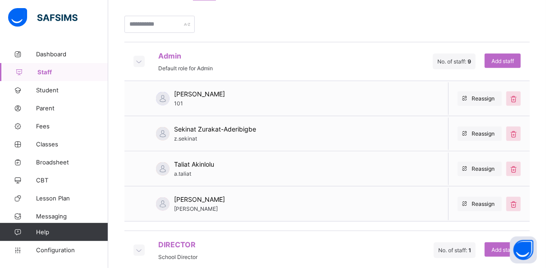
click at [138, 57] on icon at bounding box center [139, 61] width 10 height 9
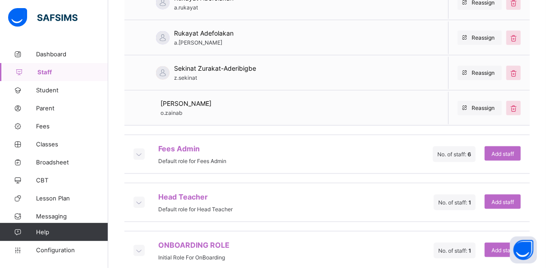
scroll to position [469, 0]
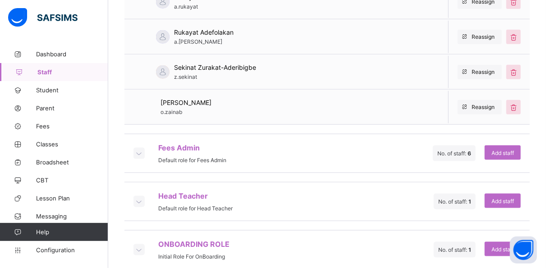
click at [137, 149] on icon at bounding box center [139, 153] width 10 height 9
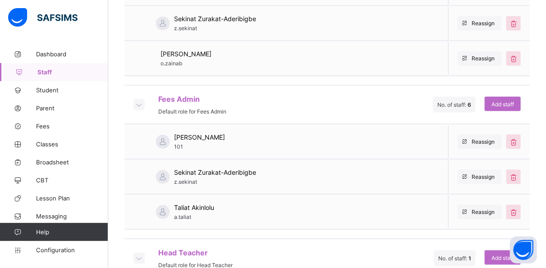
scroll to position [519, 0]
click at [141, 99] on icon at bounding box center [139, 103] width 10 height 9
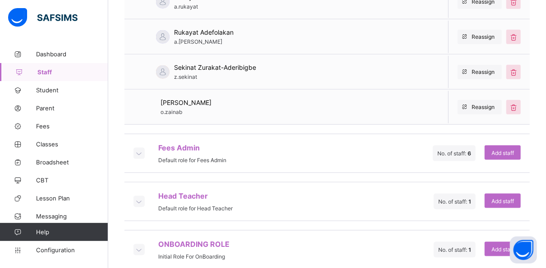
click at [138, 149] on icon at bounding box center [139, 153] width 10 height 9
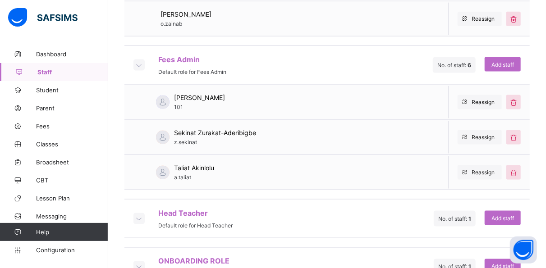
scroll to position [573, 0]
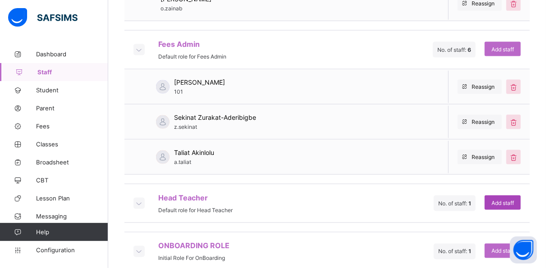
click at [508, 200] on span "Add staff" at bounding box center [503, 203] width 23 height 7
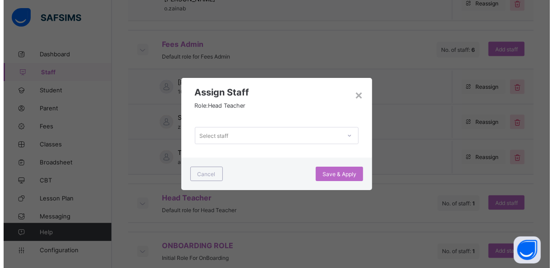
scroll to position [0, 0]
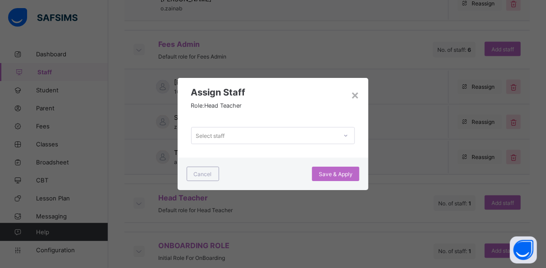
click at [232, 137] on div "Select staff" at bounding box center [265, 135] width 146 height 13
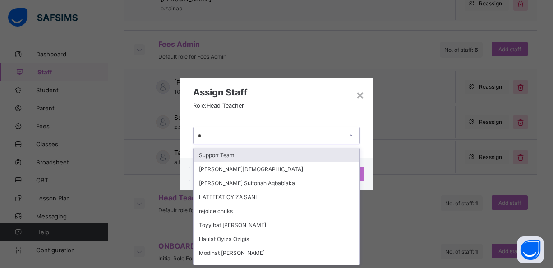
type input "**"
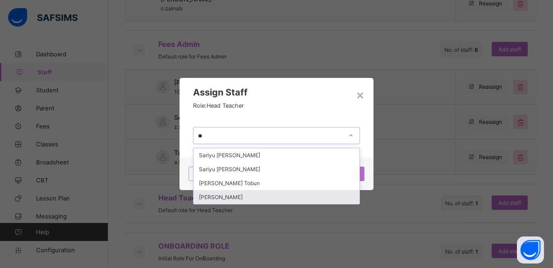
click at [236, 196] on div "[PERSON_NAME]" at bounding box center [277, 197] width 166 height 14
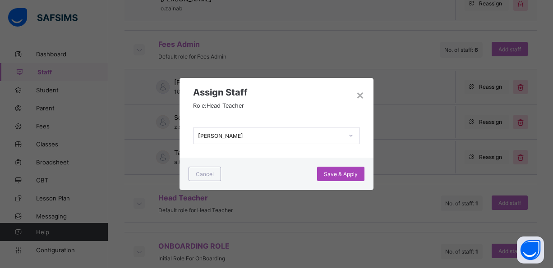
click at [334, 172] on span "Save & Apply" at bounding box center [341, 174] width 34 height 7
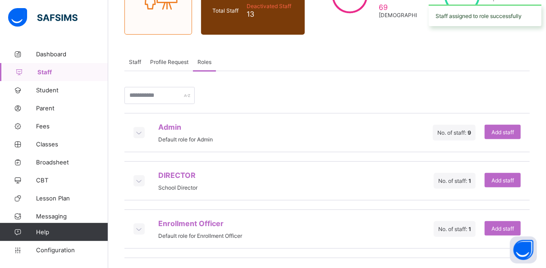
scroll to position [297, 0]
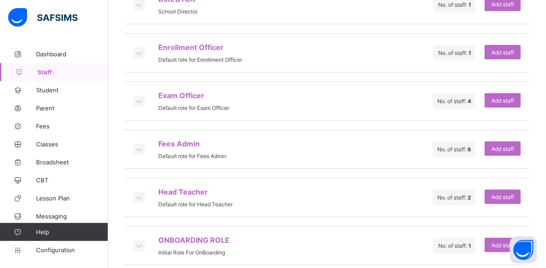
click at [142, 241] on icon at bounding box center [139, 245] width 10 height 9
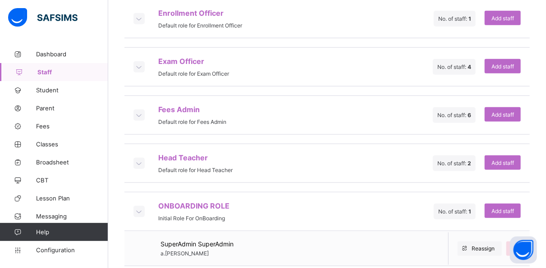
click at [260, 192] on div "ONBOARDING ROLE Initial Role For OnBoarding No. of staff: 1 Add staff" at bounding box center [327, 211] width 406 height 39
click at [140, 159] on icon at bounding box center [139, 163] width 10 height 9
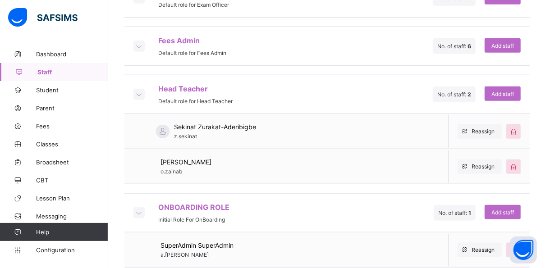
click at [138, 84] on div "Head Teacher Default role for Head Teacher" at bounding box center [183, 94] width 99 height 20
click at [139, 90] on icon at bounding box center [139, 94] width 10 height 9
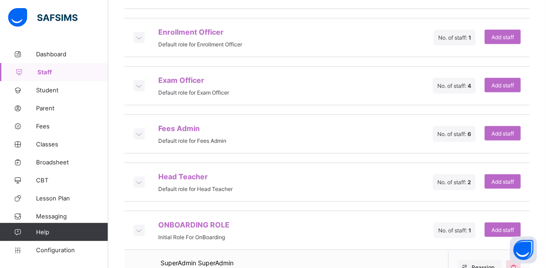
scroll to position [312, 0]
click at [140, 82] on icon at bounding box center [139, 86] width 10 height 9
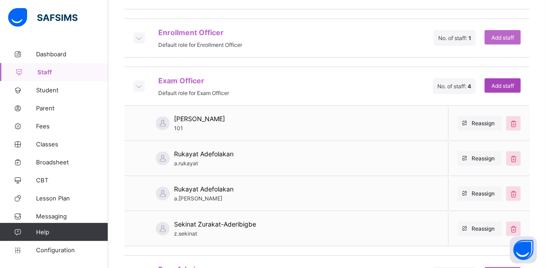
click at [512, 83] on span "Add staff" at bounding box center [503, 86] width 23 height 7
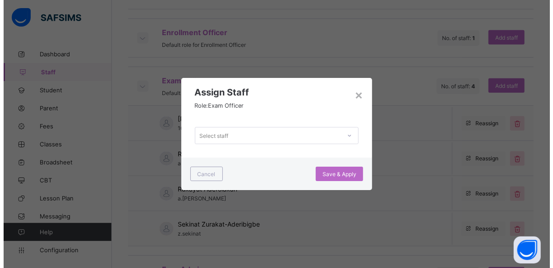
scroll to position [0, 0]
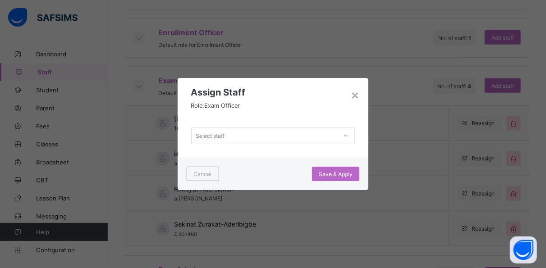
click at [267, 135] on div "Select staff" at bounding box center [265, 135] width 146 height 13
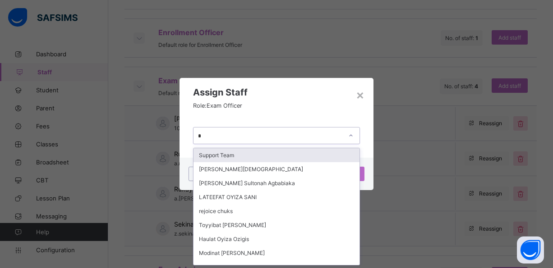
type input "**"
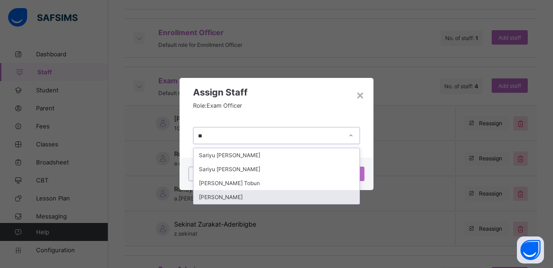
click at [221, 194] on div "[PERSON_NAME]" at bounding box center [277, 197] width 166 height 14
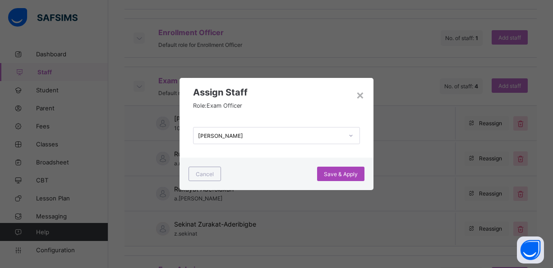
click at [329, 171] on span "Save & Apply" at bounding box center [341, 174] width 34 height 7
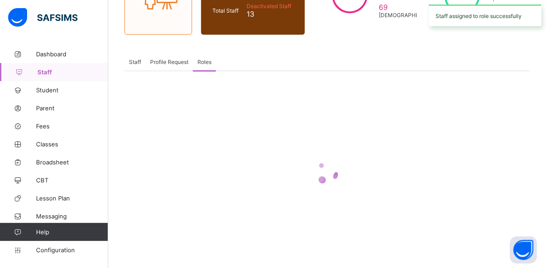
scroll to position [297, 0]
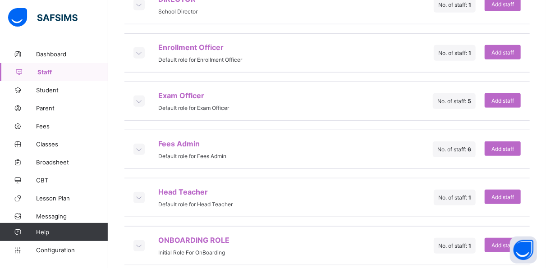
click at [140, 193] on icon at bounding box center [139, 197] width 10 height 9
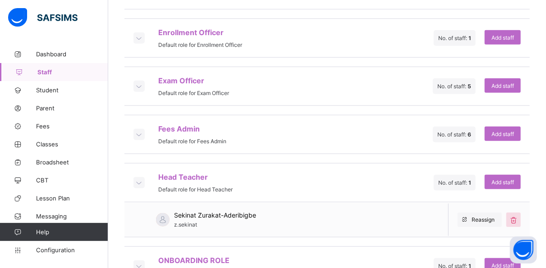
scroll to position [332, 0]
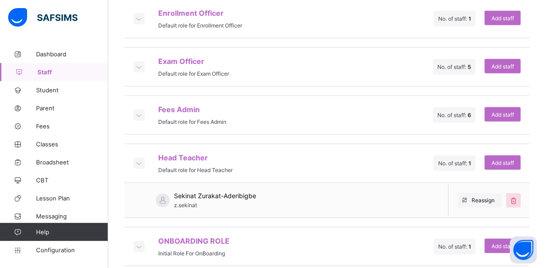
click at [139, 62] on icon at bounding box center [139, 66] width 10 height 9
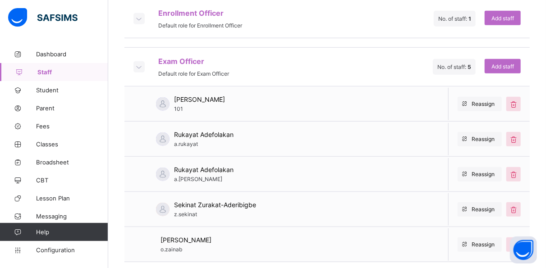
click at [139, 62] on icon at bounding box center [139, 66] width 10 height 9
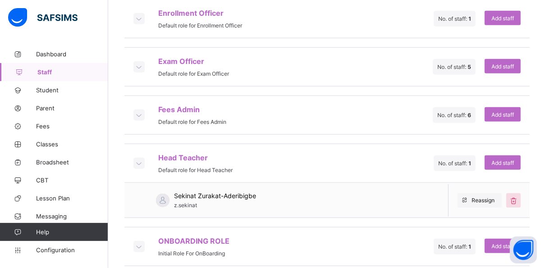
click at [141, 159] on icon at bounding box center [139, 163] width 10 height 9
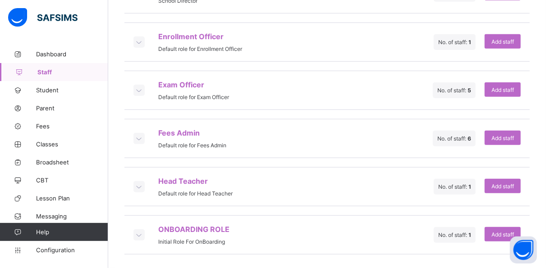
scroll to position [297, 0]
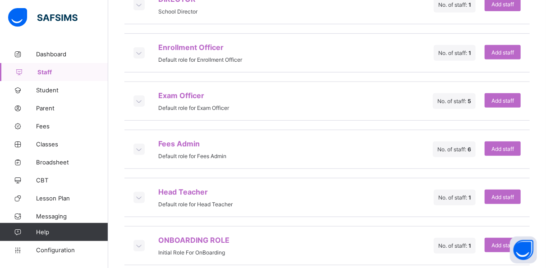
click at [141, 153] on div "Fees Admin Default role for Fees Admin No. of staff: 6 Add staff" at bounding box center [327, 149] width 406 height 39
click at [142, 145] on icon at bounding box center [139, 149] width 10 height 9
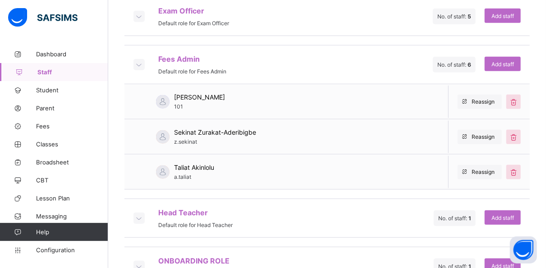
scroll to position [401, 0]
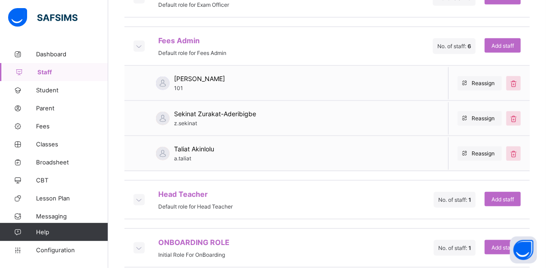
click at [141, 195] on icon at bounding box center [139, 199] width 10 height 9
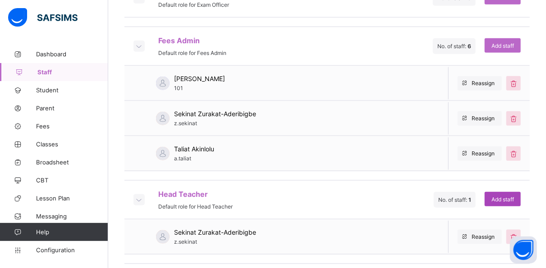
click at [507, 196] on span "Add staff" at bounding box center [503, 199] width 23 height 7
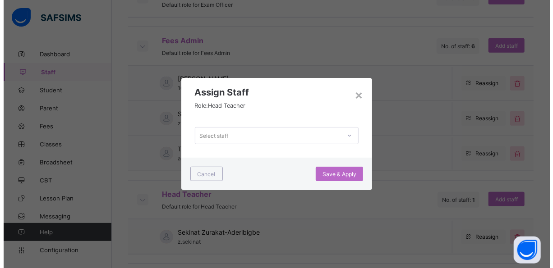
scroll to position [0, 0]
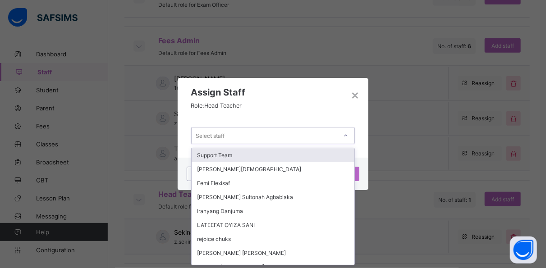
click at [254, 133] on div "Select staff" at bounding box center [265, 135] width 146 height 13
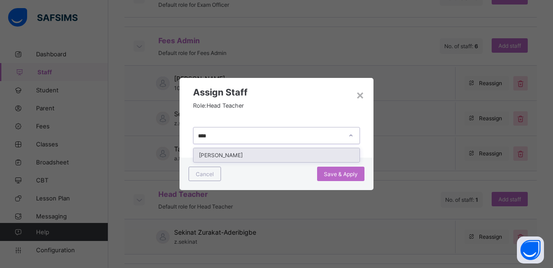
type input "*****"
click at [254, 153] on div "[PERSON_NAME]" at bounding box center [277, 155] width 166 height 14
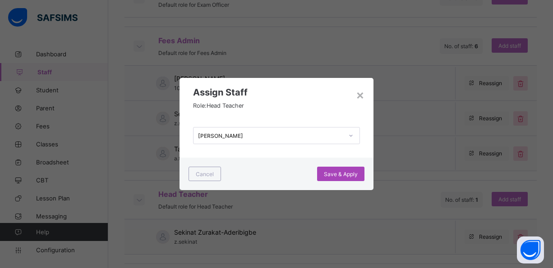
click at [340, 175] on span "Save & Apply" at bounding box center [341, 174] width 34 height 7
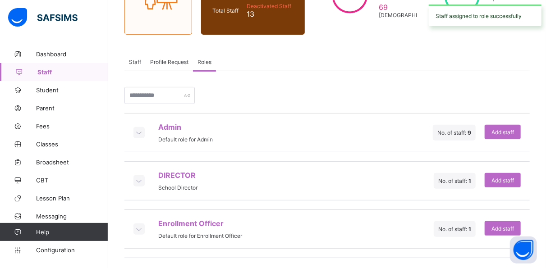
scroll to position [297, 0]
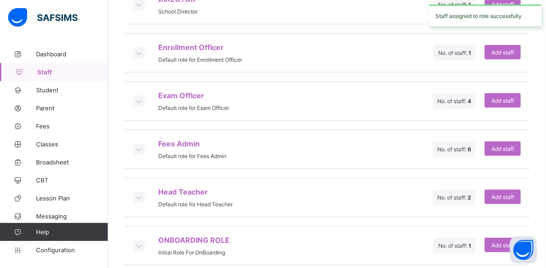
click at [140, 193] on icon at bounding box center [139, 197] width 10 height 9
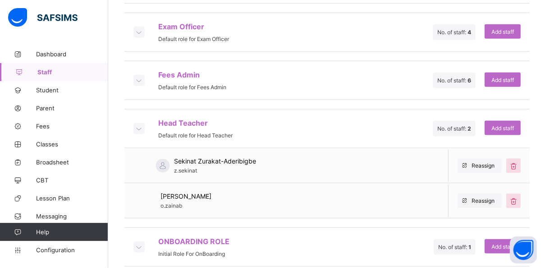
click at [140, 124] on icon at bounding box center [139, 128] width 10 height 9
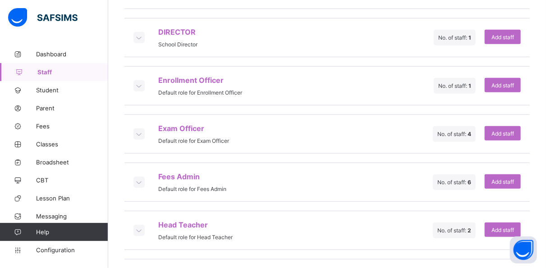
scroll to position [264, 0]
click at [139, 130] on icon at bounding box center [139, 134] width 10 height 9
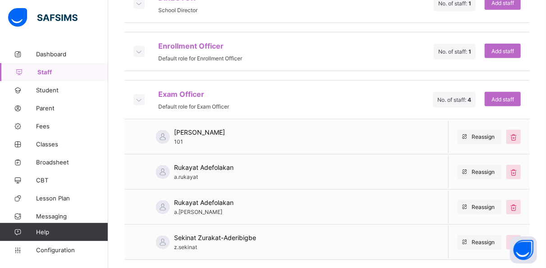
scroll to position [300, 0]
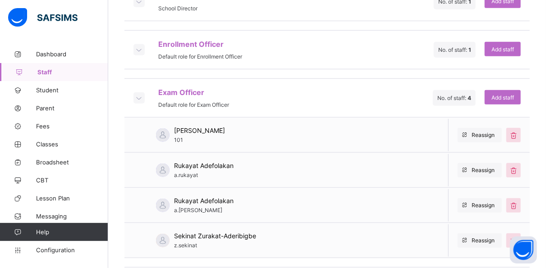
click at [141, 93] on icon at bounding box center [139, 97] width 10 height 9
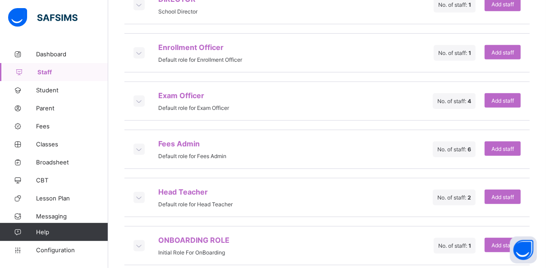
click at [140, 97] on icon at bounding box center [139, 101] width 10 height 9
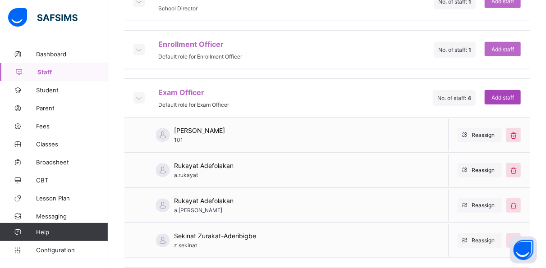
click at [508, 94] on span "Add staff" at bounding box center [503, 97] width 23 height 7
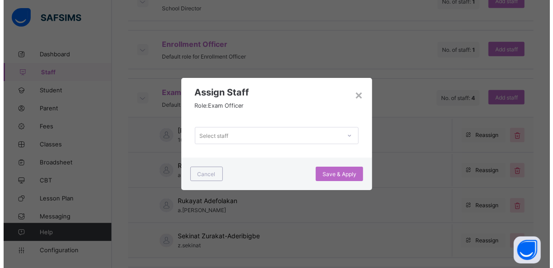
scroll to position [0, 0]
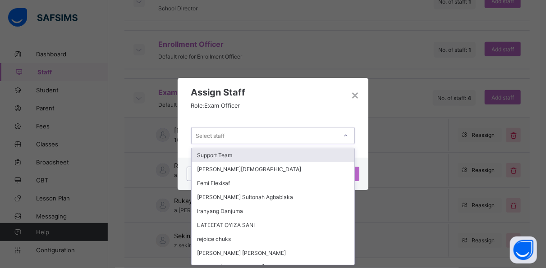
click at [227, 135] on div "Select staff" at bounding box center [265, 135] width 146 height 13
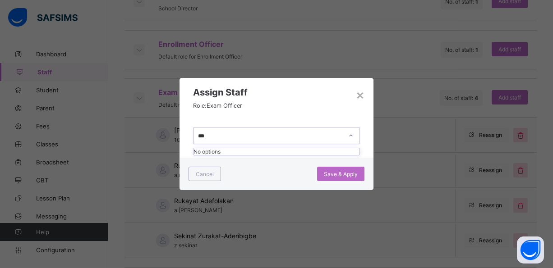
type input "**"
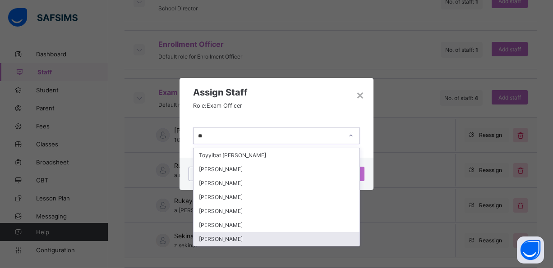
click at [222, 233] on div "[PERSON_NAME]" at bounding box center [277, 239] width 166 height 14
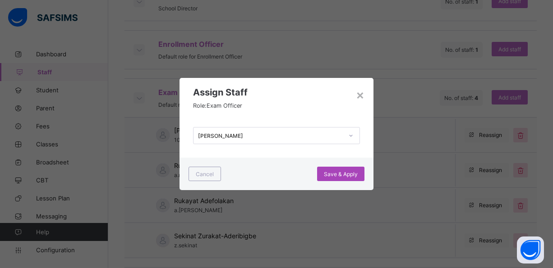
click at [349, 172] on span "Save & Apply" at bounding box center [341, 174] width 34 height 7
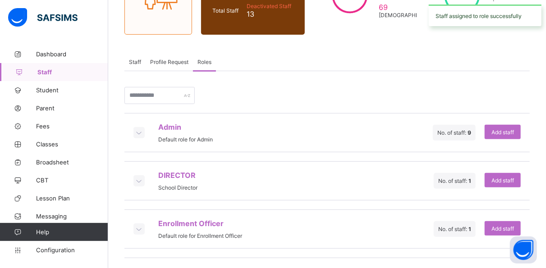
scroll to position [297, 0]
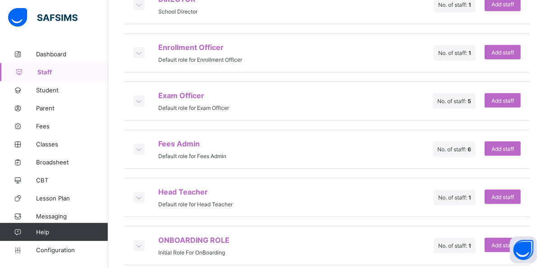
click at [138, 193] on icon at bounding box center [139, 197] width 10 height 9
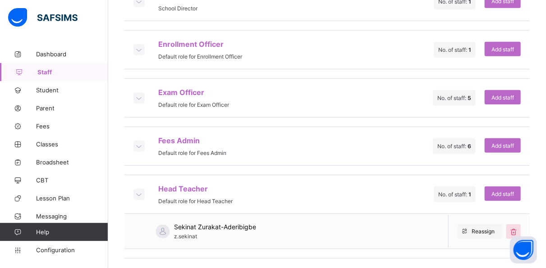
click at [140, 190] on icon at bounding box center [139, 194] width 10 height 9
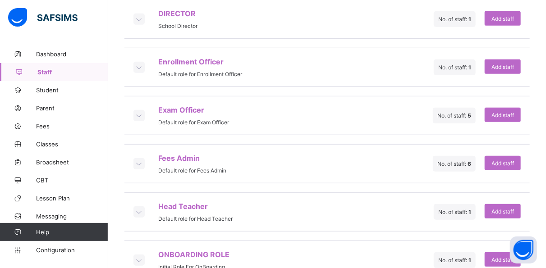
scroll to position [297, 0]
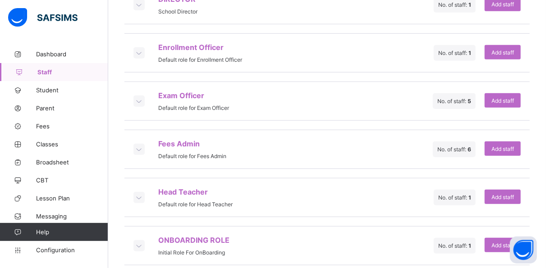
click at [143, 241] on icon at bounding box center [139, 245] width 10 height 9
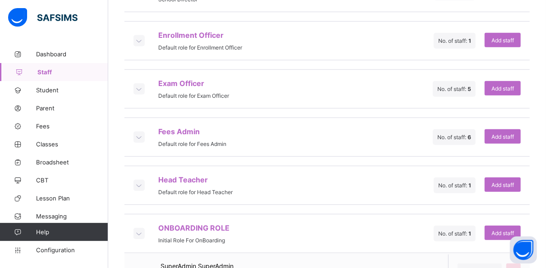
scroll to position [281, 0]
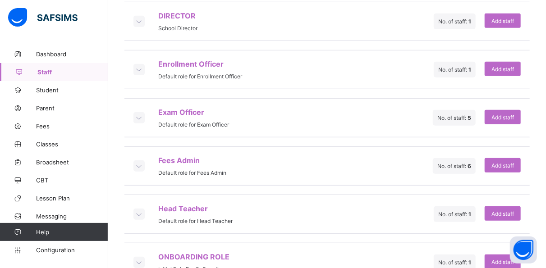
click at [140, 113] on icon at bounding box center [139, 117] width 10 height 9
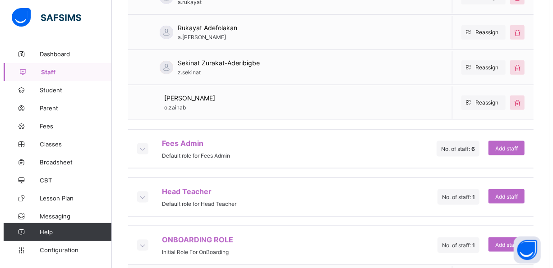
scroll to position [473, 0]
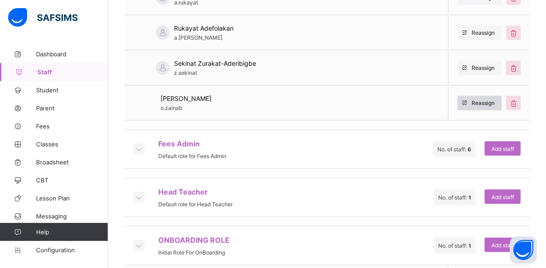
click at [491, 100] on span "Reassign" at bounding box center [483, 103] width 23 height 7
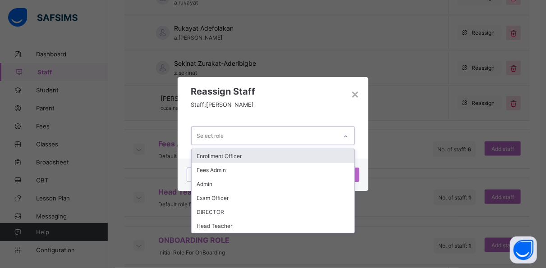
click at [350, 135] on div at bounding box center [345, 136] width 15 height 14
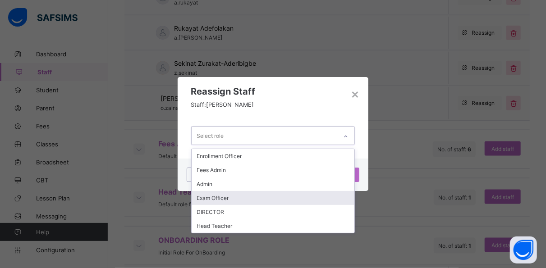
click at [225, 193] on div "Exam Officer" at bounding box center [273, 198] width 163 height 14
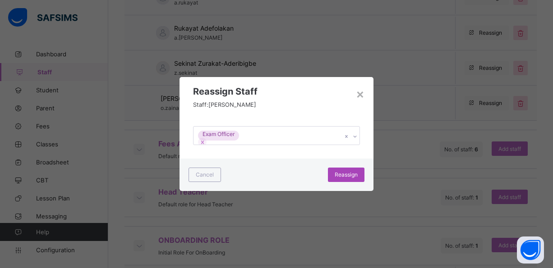
click at [340, 175] on span "Reassign" at bounding box center [346, 174] width 23 height 7
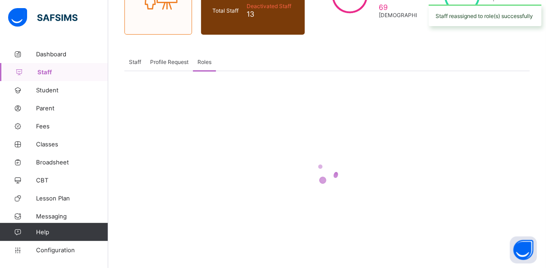
scroll to position [297, 0]
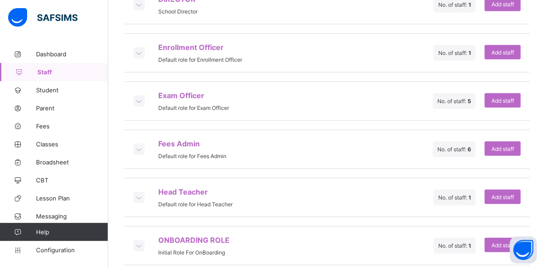
click at [139, 97] on icon at bounding box center [139, 101] width 10 height 9
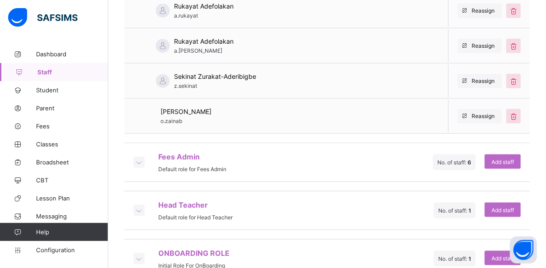
scroll to position [469, 0]
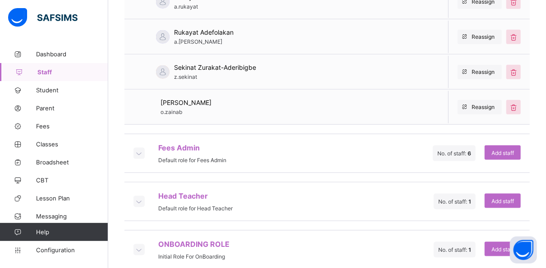
click at [137, 197] on icon at bounding box center [139, 201] width 10 height 9
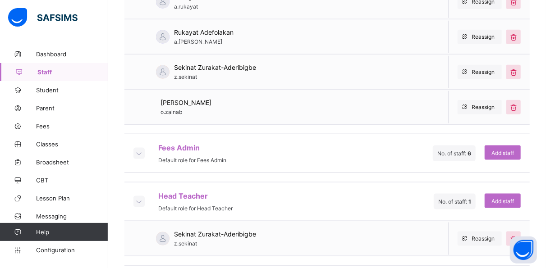
click at [139, 197] on icon at bounding box center [139, 201] width 10 height 9
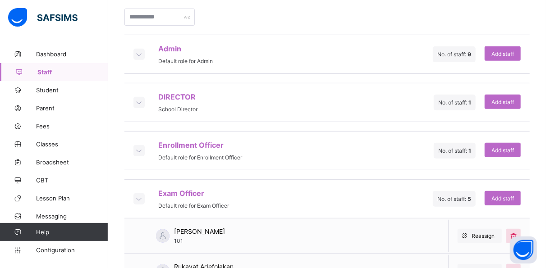
scroll to position [200, 0]
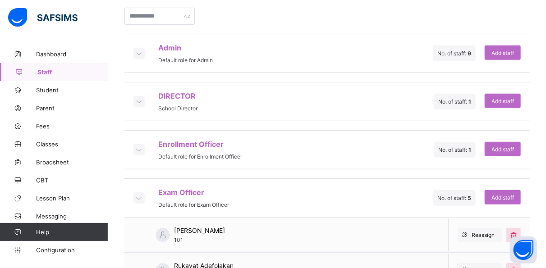
click at [141, 49] on icon at bounding box center [139, 53] width 10 height 9
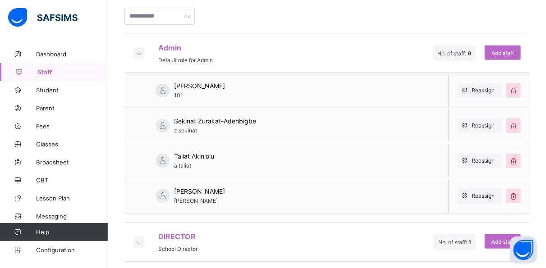
click at [140, 50] on icon at bounding box center [139, 53] width 10 height 9
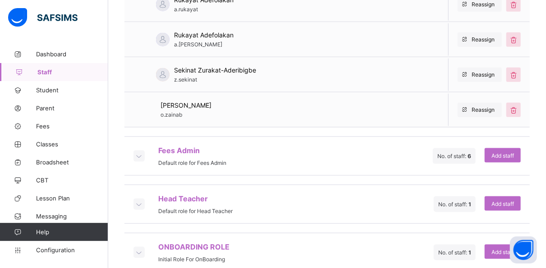
scroll to position [469, 0]
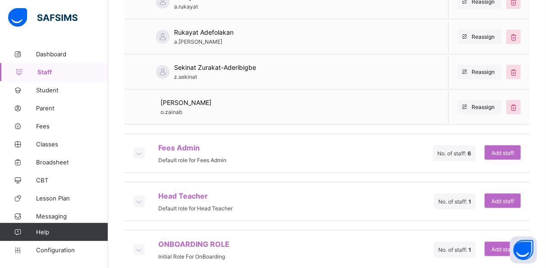
click at [177, 254] on span "Initial Role For OnBoarding" at bounding box center [191, 257] width 67 height 7
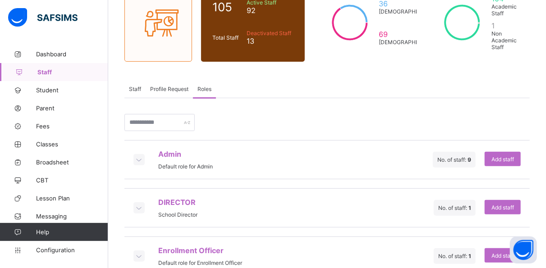
scroll to position [0, 0]
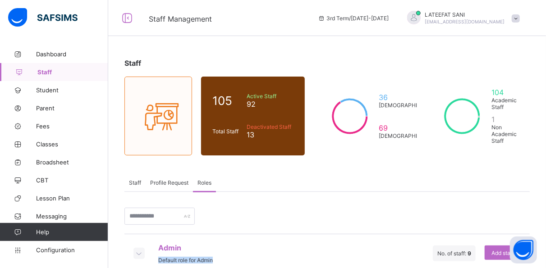
drag, startPoint x: 281, startPoint y: 249, endPoint x: 268, endPoint y: 225, distance: 26.8
click at [192, 212] on input "text" at bounding box center [159, 216] width 70 height 17
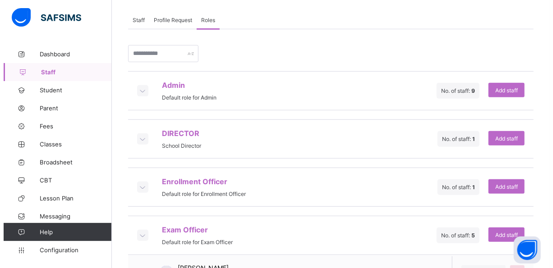
scroll to position [162, 0]
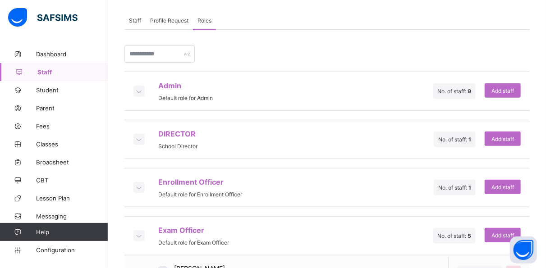
click at [140, 87] on icon at bounding box center [139, 91] width 10 height 9
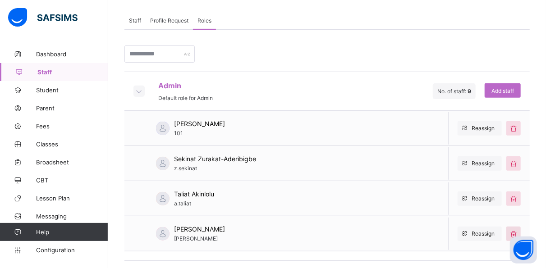
click at [519, 230] on icon at bounding box center [514, 234] width 10 height 9
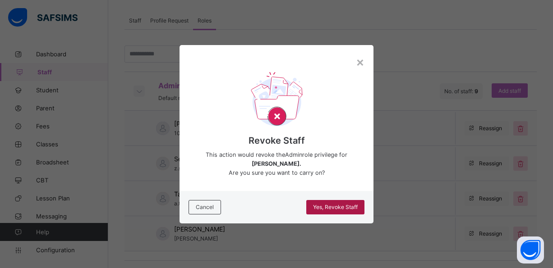
click at [341, 206] on span "Yes, Revoke Staff" at bounding box center [335, 207] width 45 height 7
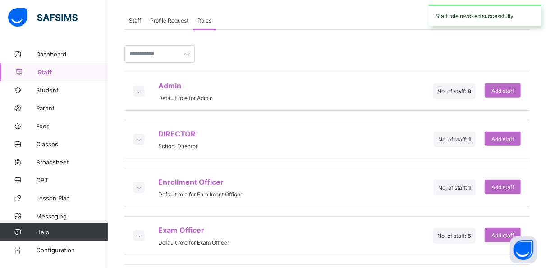
click at [138, 87] on icon at bounding box center [139, 91] width 10 height 9
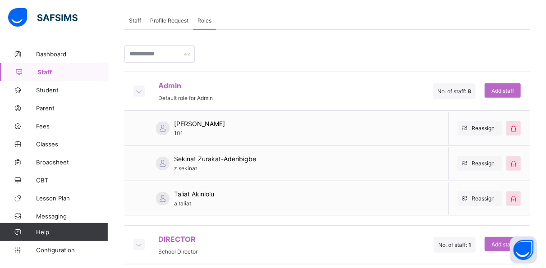
click at [139, 87] on icon at bounding box center [139, 91] width 10 height 9
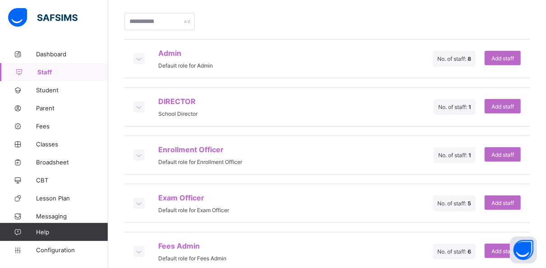
scroll to position [206, 0]
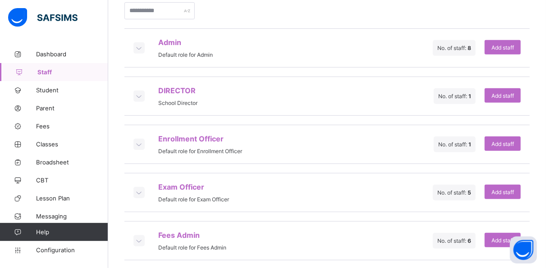
click at [138, 140] on icon at bounding box center [139, 144] width 10 height 9
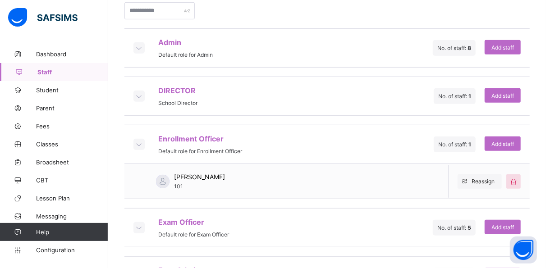
click at [141, 140] on icon at bounding box center [139, 144] width 10 height 9
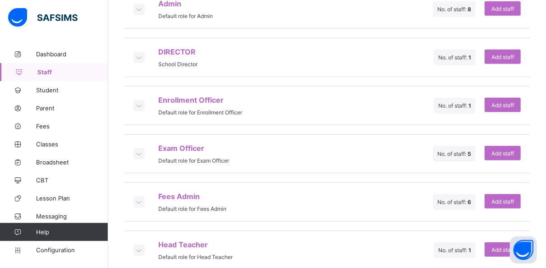
scroll to position [245, 0]
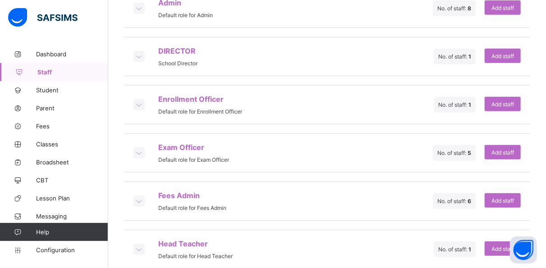
click at [140, 148] on icon at bounding box center [139, 152] width 10 height 9
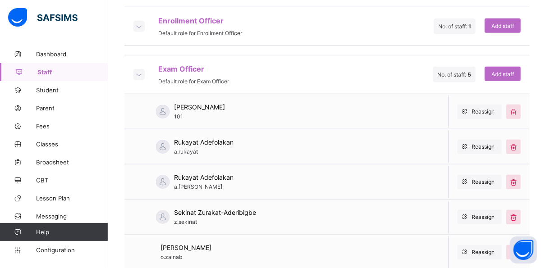
scroll to position [332, 0]
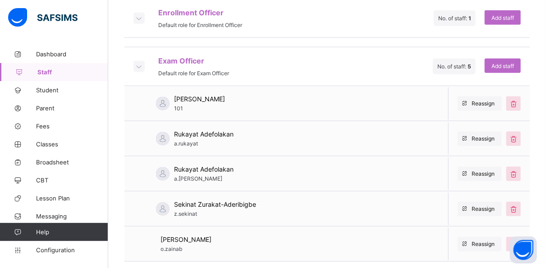
click at [138, 62] on icon at bounding box center [139, 66] width 10 height 9
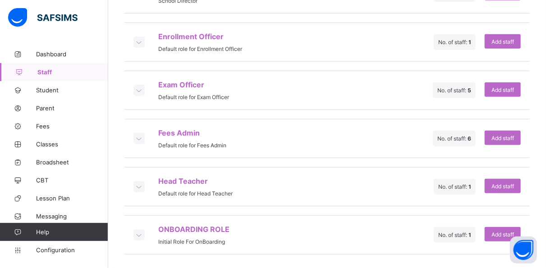
scroll to position [297, 0]
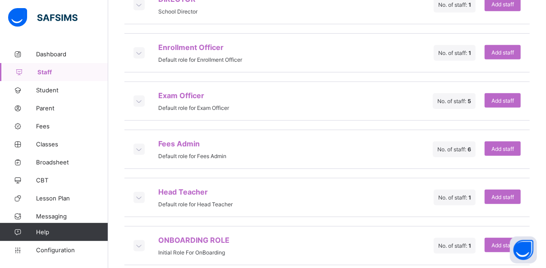
click at [140, 193] on icon at bounding box center [139, 197] width 10 height 9
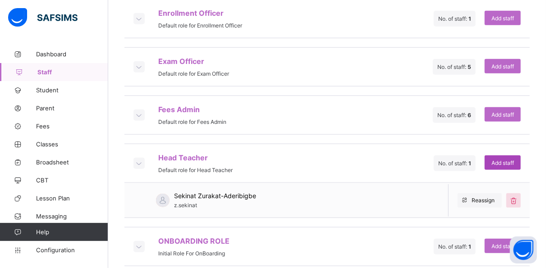
click at [511, 160] on span "Add staff" at bounding box center [503, 163] width 23 height 7
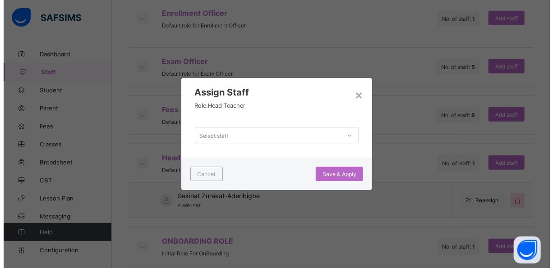
scroll to position [0, 0]
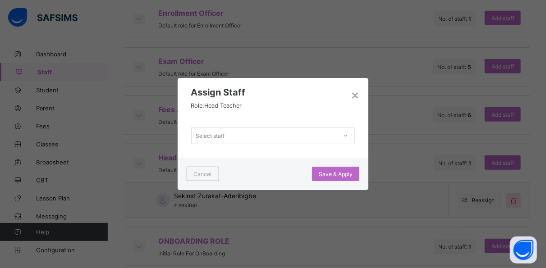
click at [300, 133] on div "Select staff" at bounding box center [265, 135] width 146 height 13
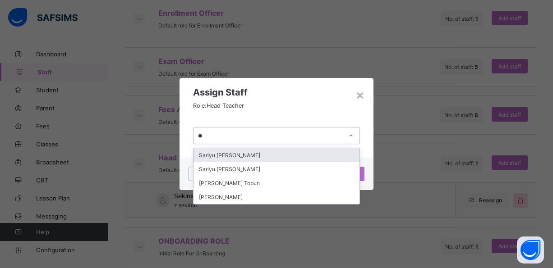
type input "***"
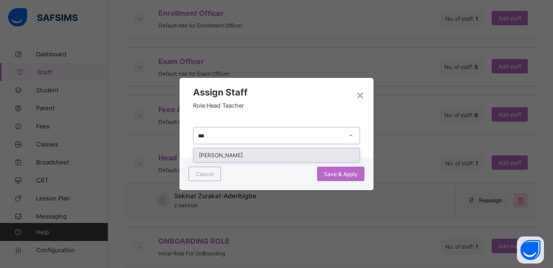
click at [279, 152] on div "[PERSON_NAME]" at bounding box center [277, 155] width 166 height 14
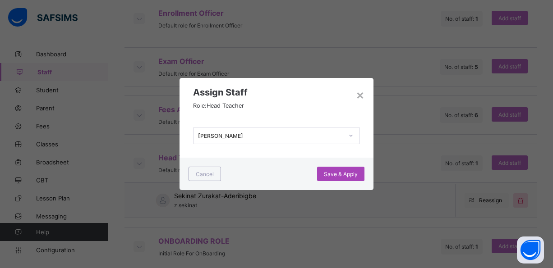
click at [337, 177] on span "Save & Apply" at bounding box center [341, 174] width 34 height 7
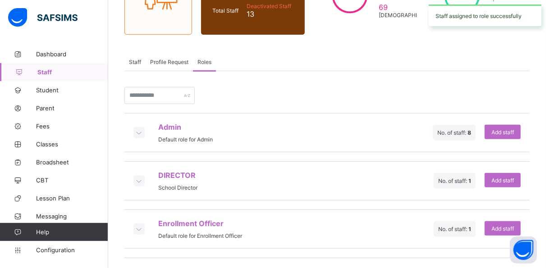
scroll to position [297, 0]
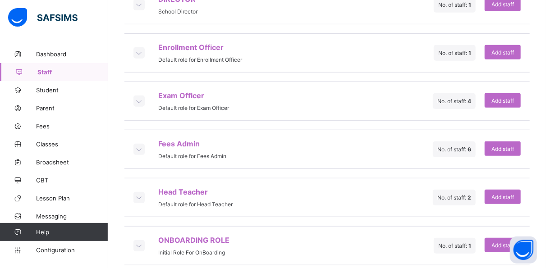
click at [143, 96] on div at bounding box center [139, 101] width 11 height 11
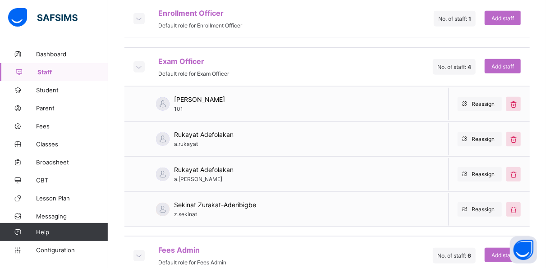
click at [137, 62] on icon at bounding box center [139, 66] width 10 height 9
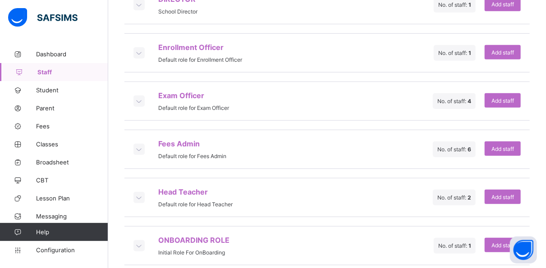
click at [140, 193] on icon at bounding box center [139, 197] width 10 height 9
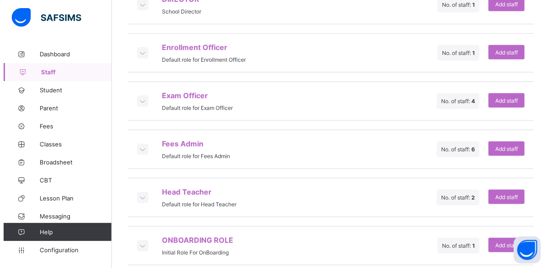
scroll to position [332, 0]
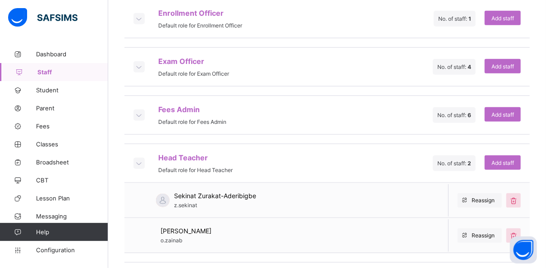
click at [141, 62] on icon at bounding box center [139, 66] width 10 height 9
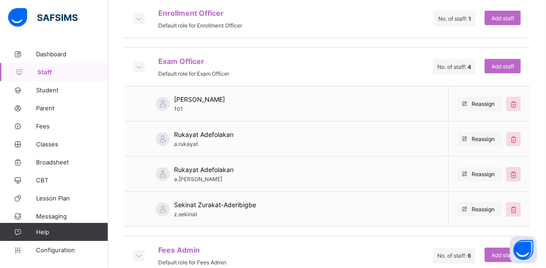
click at [519, 170] on icon at bounding box center [514, 174] width 10 height 9
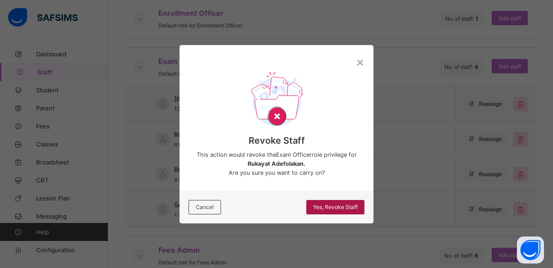
click at [335, 207] on span "Yes, Revoke Staff" at bounding box center [335, 207] width 45 height 7
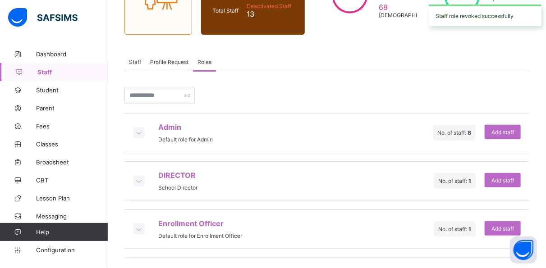
scroll to position [297, 0]
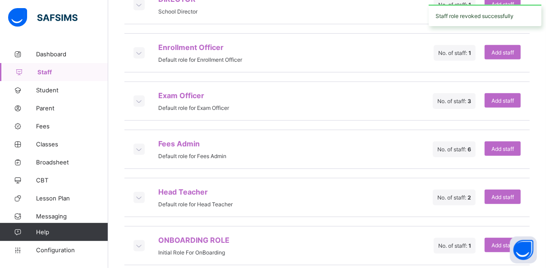
click at [140, 97] on icon at bounding box center [139, 101] width 10 height 9
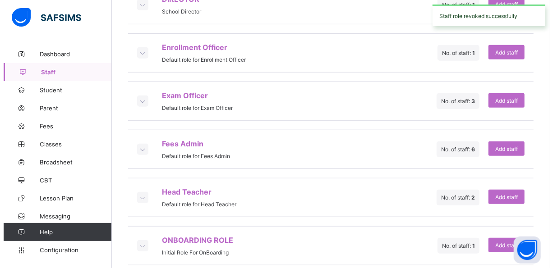
scroll to position [332, 0]
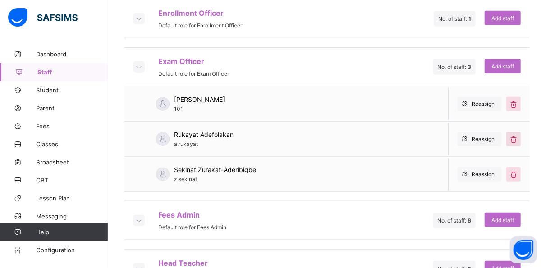
click at [515, 132] on div at bounding box center [514, 139] width 14 height 14
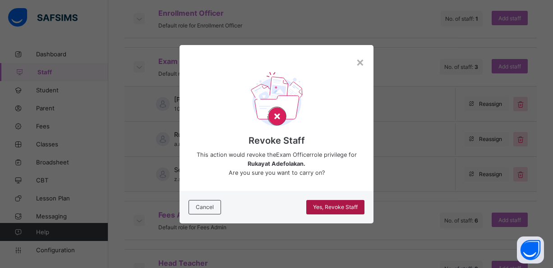
click at [328, 207] on span "Yes, Revoke Staff" at bounding box center [335, 207] width 45 height 7
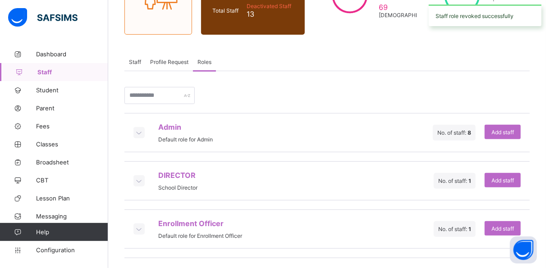
scroll to position [297, 0]
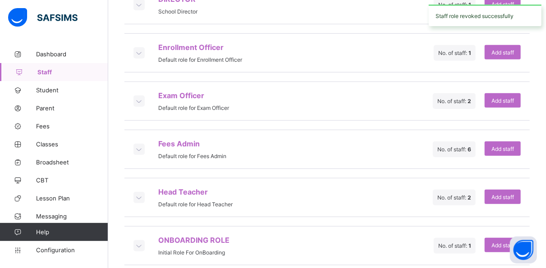
click at [141, 97] on icon at bounding box center [139, 101] width 10 height 9
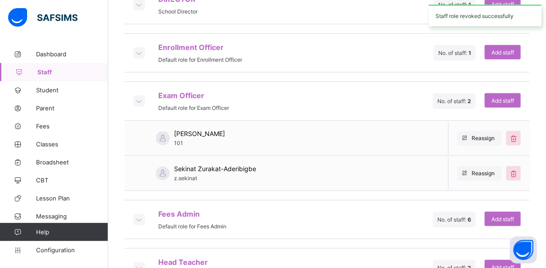
scroll to position [332, 0]
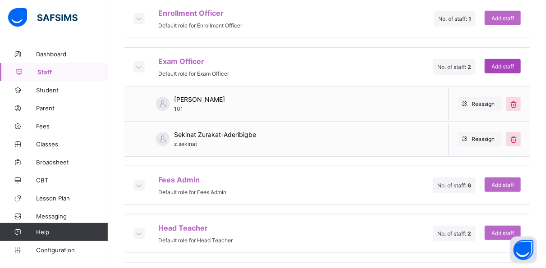
click at [511, 63] on span "Add staff" at bounding box center [503, 66] width 23 height 7
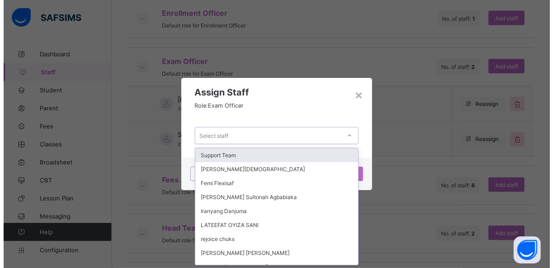
scroll to position [0, 0]
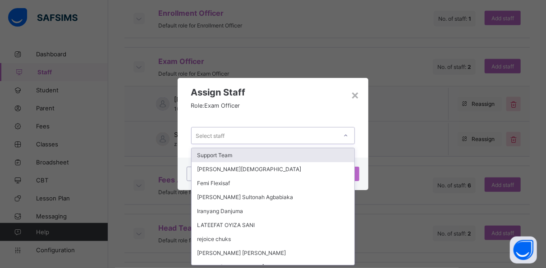
click at [234, 142] on div "Select staff" at bounding box center [265, 135] width 146 height 13
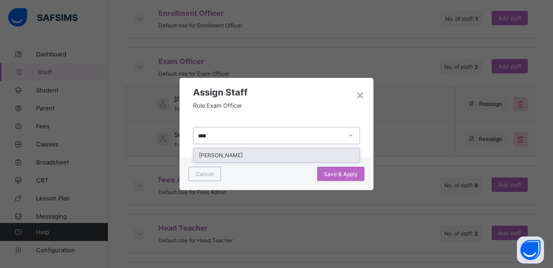
type input "*****"
click at [234, 155] on div "[PERSON_NAME]" at bounding box center [277, 155] width 166 height 14
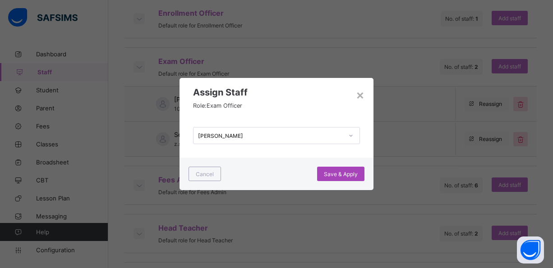
click at [332, 172] on span "Save & Apply" at bounding box center [341, 174] width 34 height 7
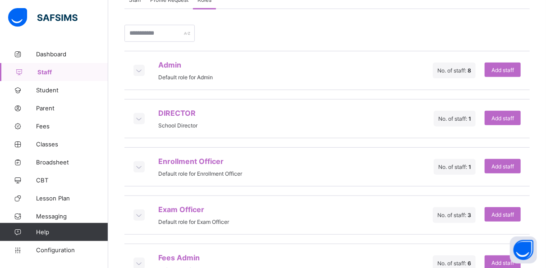
scroll to position [178, 0]
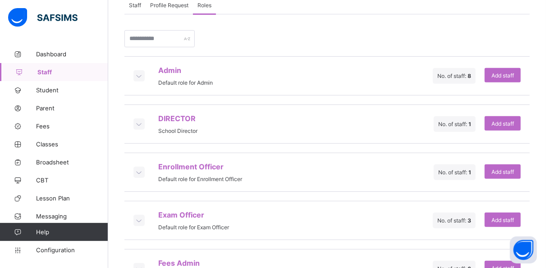
click at [140, 215] on div at bounding box center [139, 220] width 11 height 11
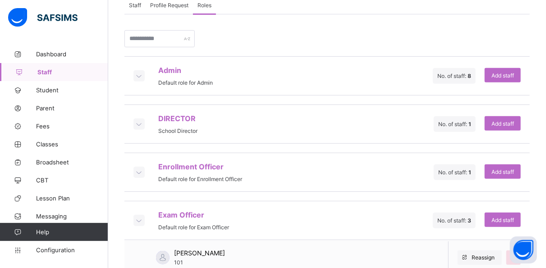
click at [141, 167] on div at bounding box center [139, 172] width 11 height 11
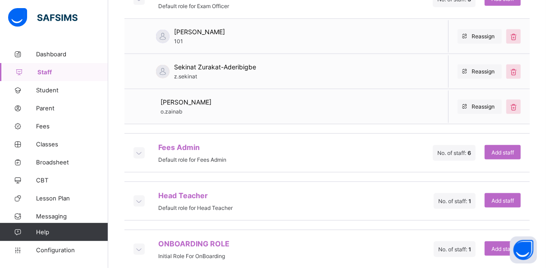
scroll to position [435, 0]
click at [143, 196] on icon at bounding box center [139, 200] width 10 height 9
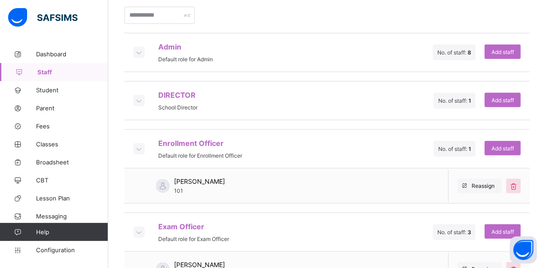
scroll to position [0, 0]
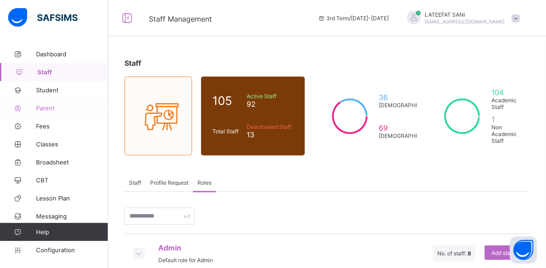
click at [52, 108] on span "Parent" at bounding box center [72, 108] width 72 height 7
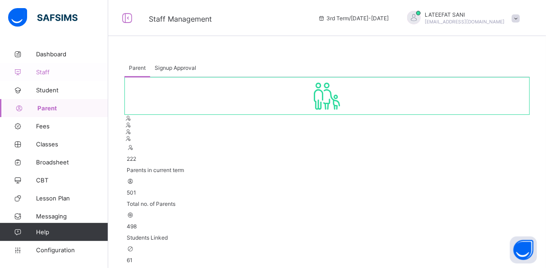
click at [51, 72] on span "Staff" at bounding box center [72, 72] width 72 height 7
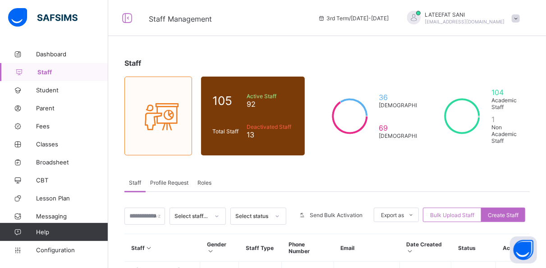
click at [207, 180] on span "Roles" at bounding box center [205, 183] width 14 height 7
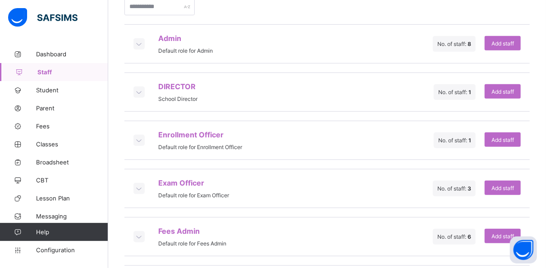
scroll to position [211, 0]
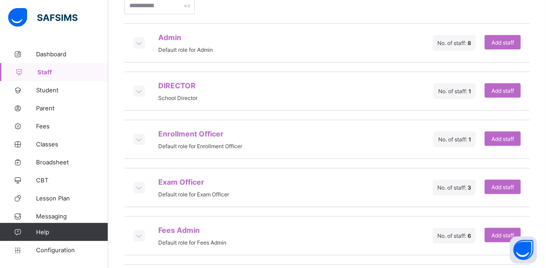
click at [138, 183] on icon at bounding box center [139, 187] width 10 height 9
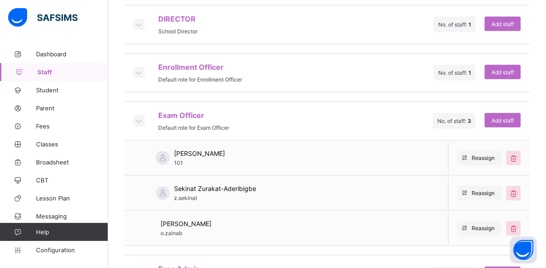
scroll to position [279, 0]
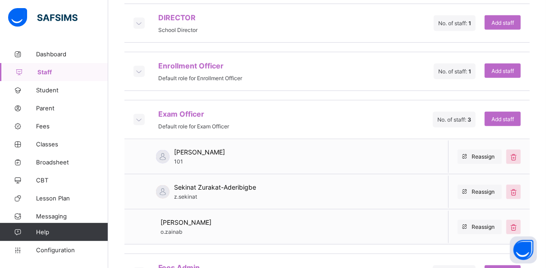
click at [134, 197] on div "Sekinat Zurakat-Aderibigbe z.sekinat" at bounding box center [194, 192] width 141 height 35
click at [139, 115] on icon at bounding box center [139, 119] width 10 height 9
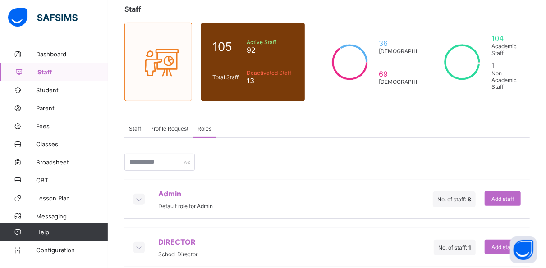
scroll to position [55, 0]
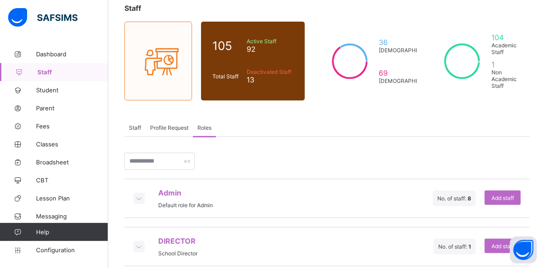
click at [141, 194] on icon at bounding box center [139, 198] width 10 height 9
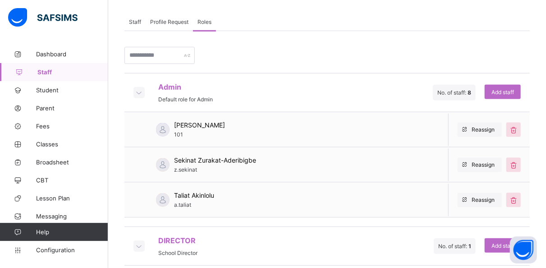
scroll to position [161, 0]
click at [139, 88] on icon at bounding box center [139, 92] width 10 height 9
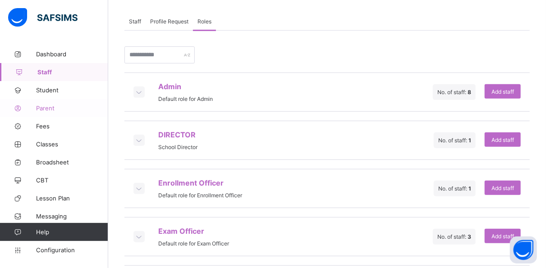
click at [49, 106] on span "Parent" at bounding box center [72, 108] width 72 height 7
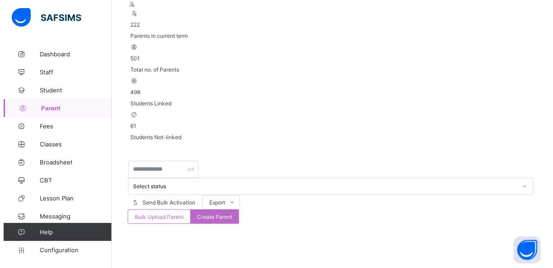
scroll to position [161, 0]
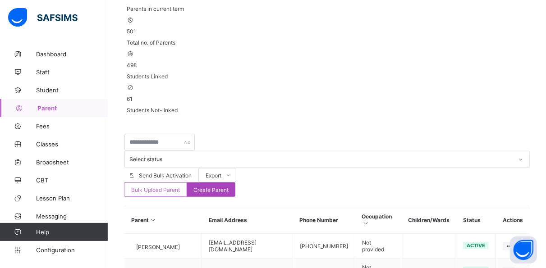
click at [229, 187] on span "Create Parent" at bounding box center [211, 190] width 35 height 7
select select "**"
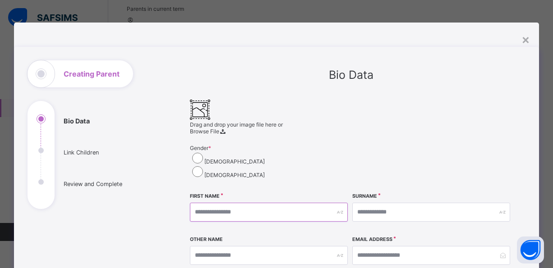
click at [318, 203] on input "text" at bounding box center [269, 212] width 158 height 19
type input "********"
click at [431, 203] on input "text" at bounding box center [431, 212] width 158 height 19
type input "*"
click at [348, 246] on input "text" at bounding box center [269, 255] width 158 height 19
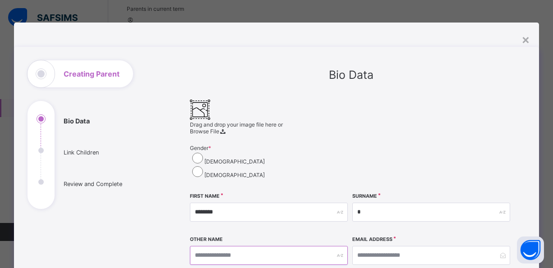
type input "*"
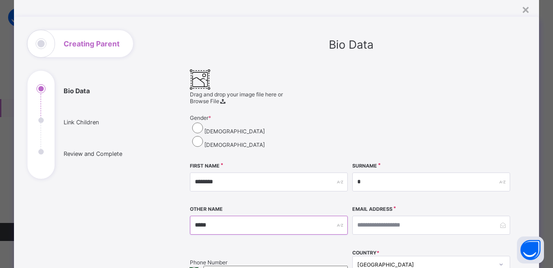
type input "*****"
click at [418, 216] on input "email" at bounding box center [431, 225] width 158 height 19
type input "**********"
click at [348, 266] on input "****" at bounding box center [275, 270] width 144 height 9
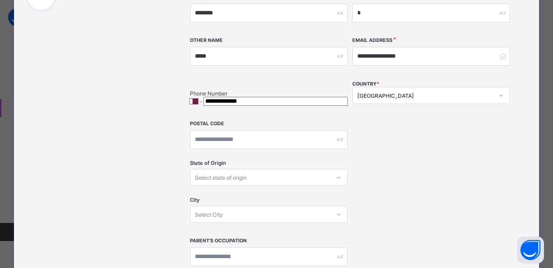
scroll to position [200, 0]
type input "**********"
click at [337, 247] on input "text" at bounding box center [269, 256] width 158 height 19
type input "**********"
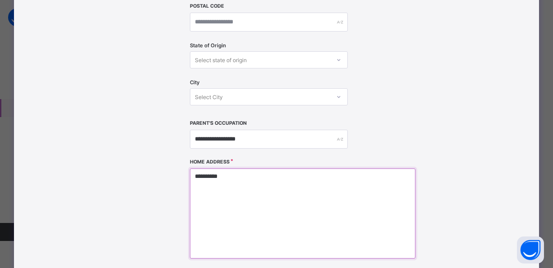
scroll to position [319, 0]
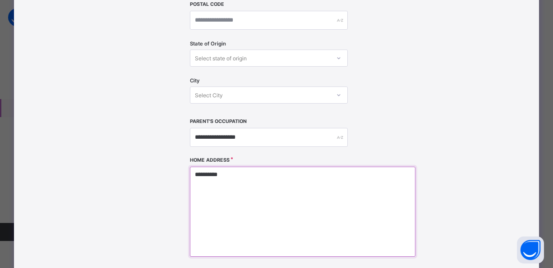
type textarea "**********"
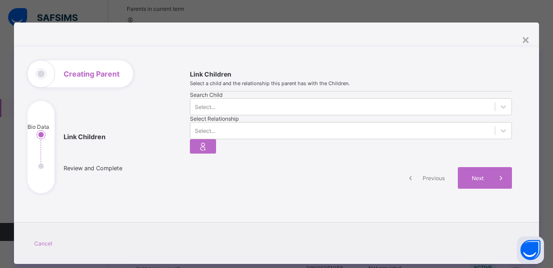
scroll to position [4, 0]
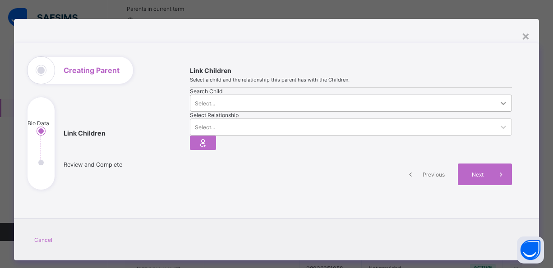
click at [499, 108] on icon at bounding box center [503, 103] width 9 height 9
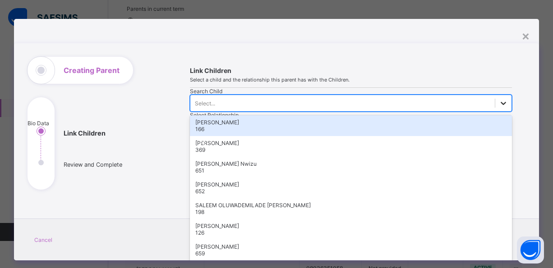
scroll to position [13, 0]
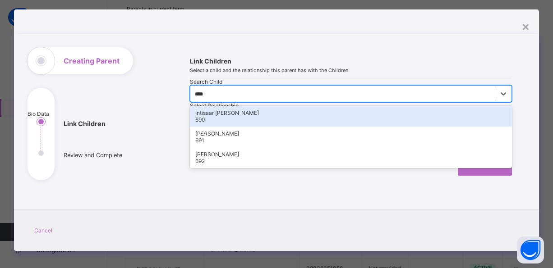
type input "*****"
click at [261, 116] on div "Intisaar [PERSON_NAME]" at bounding box center [351, 113] width 312 height 7
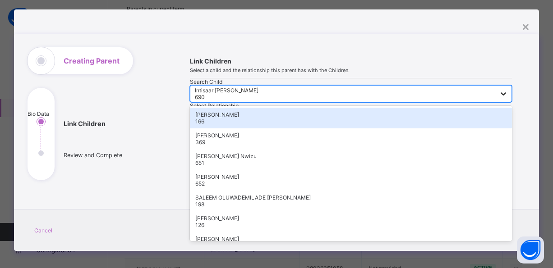
click at [495, 102] on div at bounding box center [503, 94] width 16 height 16
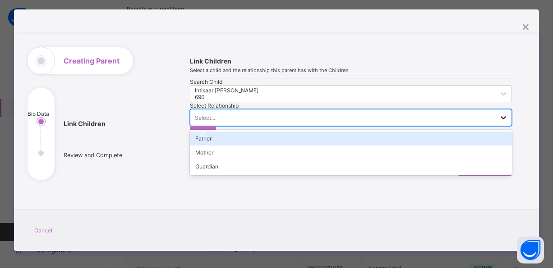
click at [495, 114] on div at bounding box center [503, 118] width 16 height 16
click at [360, 135] on div "Father" at bounding box center [351, 139] width 323 height 14
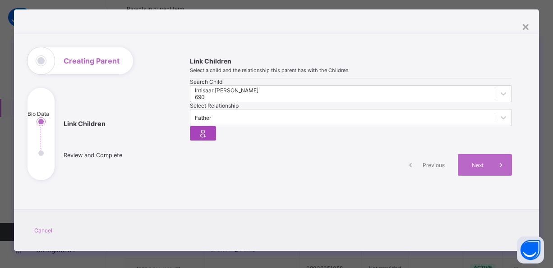
click at [209, 128] on icon at bounding box center [203, 133] width 13 height 11
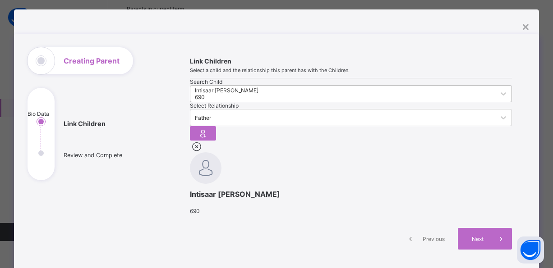
click at [248, 94] on div "Intisaar [PERSON_NAME]" at bounding box center [227, 90] width 64 height 7
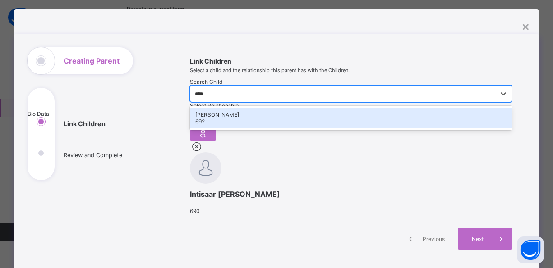
type input "*****"
click at [252, 118] on div "[PERSON_NAME]" at bounding box center [351, 114] width 312 height 7
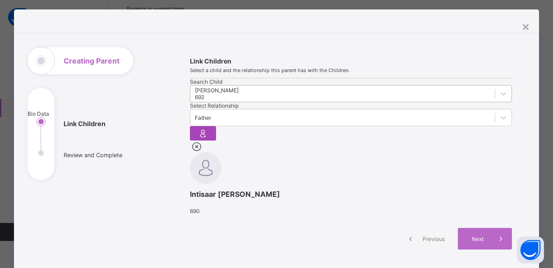
click at [216, 126] on div at bounding box center [203, 133] width 26 height 14
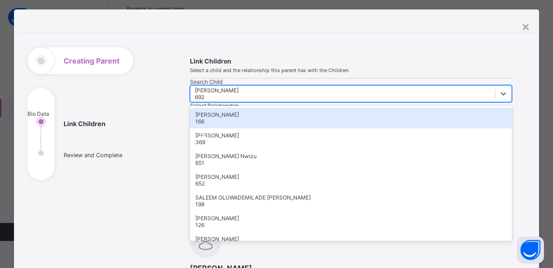
click at [239, 94] on div "[PERSON_NAME]" at bounding box center [217, 90] width 44 height 7
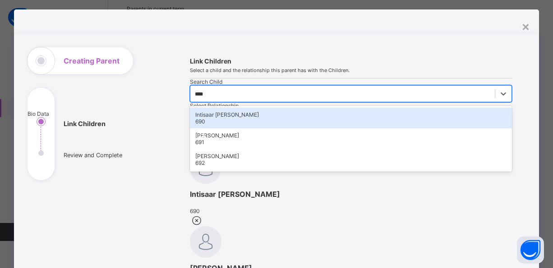
type input "*****"
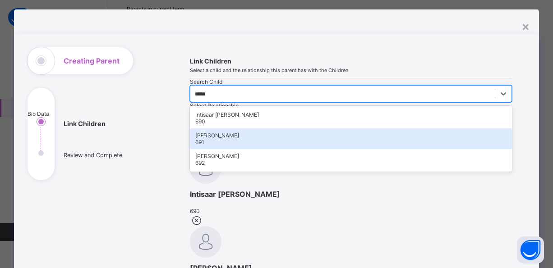
click at [240, 139] on div "[PERSON_NAME]" at bounding box center [351, 135] width 312 height 7
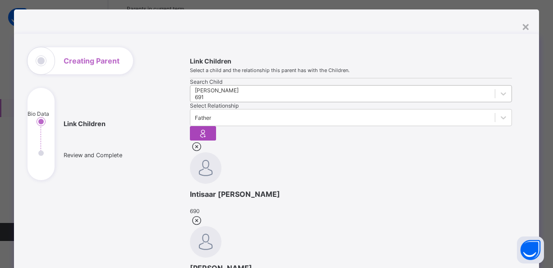
click at [216, 126] on div at bounding box center [203, 133] width 26 height 14
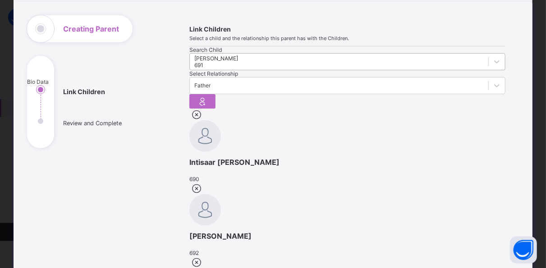
scroll to position [41, 0]
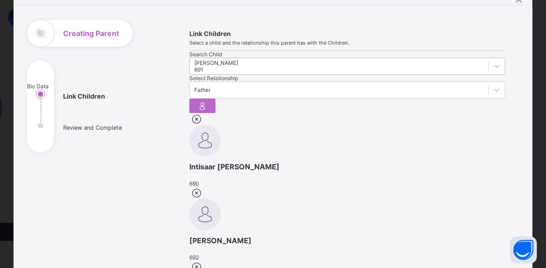
click at [37, 140] on ul "Bio Data Link Children Review and Complete" at bounding box center [94, 113] width 135 height 79
click at [36, 140] on ul "Bio Data Link Children Review and Complete" at bounding box center [94, 113] width 135 height 79
drag, startPoint x: 36, startPoint y: 140, endPoint x: 35, endPoint y: 107, distance: 33.0
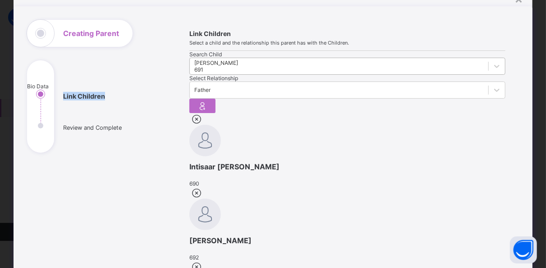
click at [35, 107] on ul "Bio Data Link Children Review and Complete" at bounding box center [94, 113] width 135 height 79
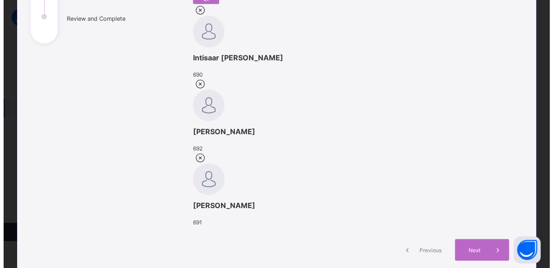
scroll to position [150, 0]
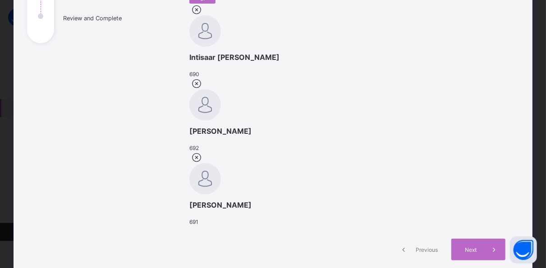
click at [425, 247] on span "Previous" at bounding box center [427, 250] width 25 height 7
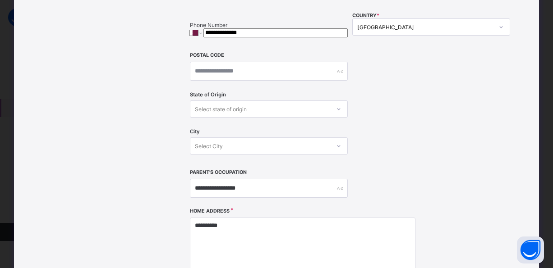
scroll to position [269, 0]
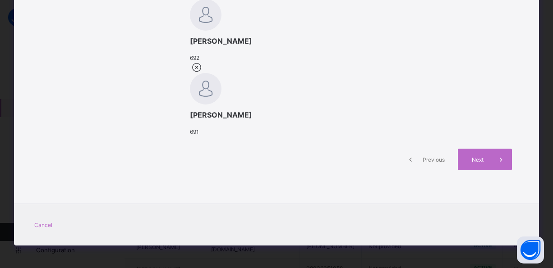
scroll to position [185, 0]
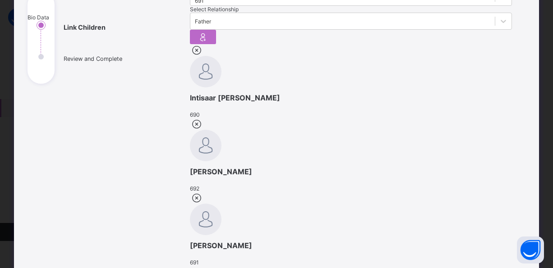
scroll to position [109, 0]
click at [204, 193] on icon at bounding box center [197, 199] width 14 height 12
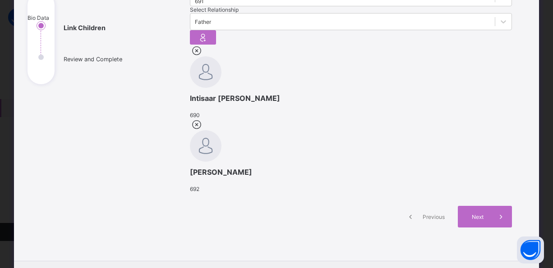
click at [204, 119] on icon at bounding box center [197, 125] width 14 height 12
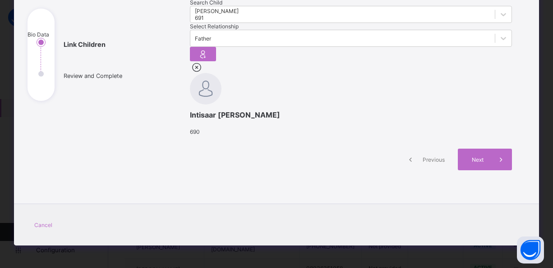
click at [204, 73] on icon at bounding box center [197, 67] width 14 height 12
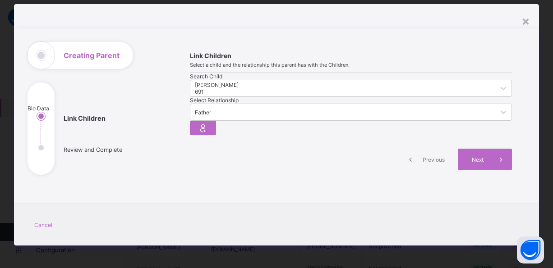
scroll to position [36, 0]
click at [475, 163] on span "Next" at bounding box center [478, 160] width 26 height 7
click at [209, 123] on icon at bounding box center [203, 128] width 13 height 11
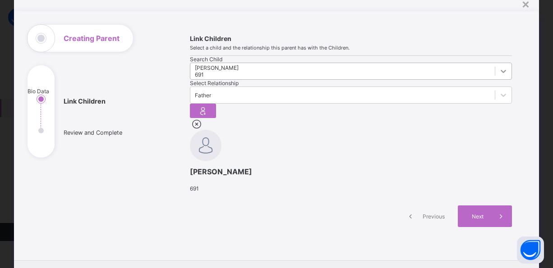
click at [499, 76] on icon at bounding box center [503, 71] width 9 height 9
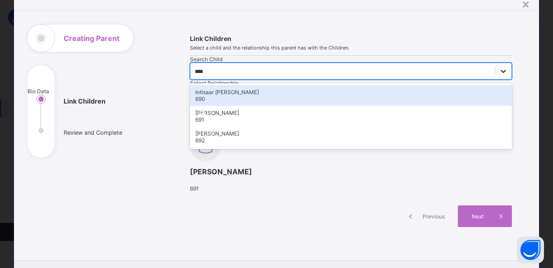
type input "*****"
click at [244, 96] on div "Intisaar [PERSON_NAME]" at bounding box center [351, 92] width 312 height 7
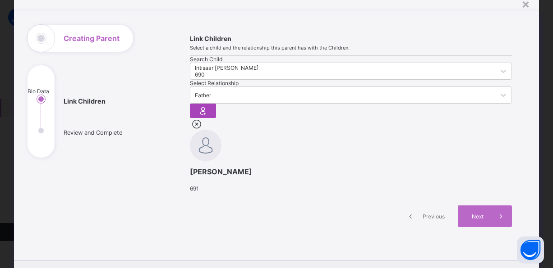
click at [209, 106] on icon at bounding box center [203, 111] width 13 height 11
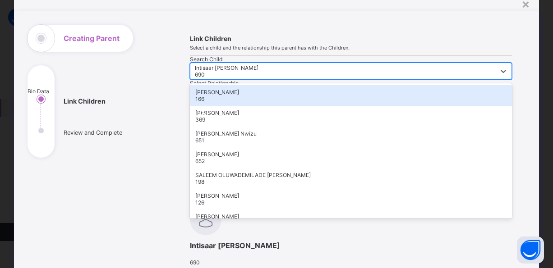
click at [262, 78] on div "Intisaar [PERSON_NAME] 690" at bounding box center [342, 71] width 305 height 13
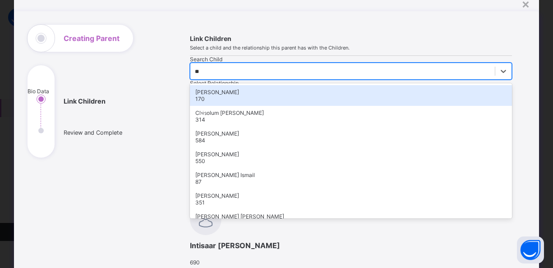
type input "***"
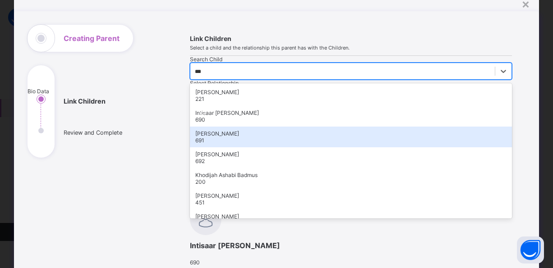
click at [245, 137] on div "[PERSON_NAME]" at bounding box center [351, 133] width 312 height 7
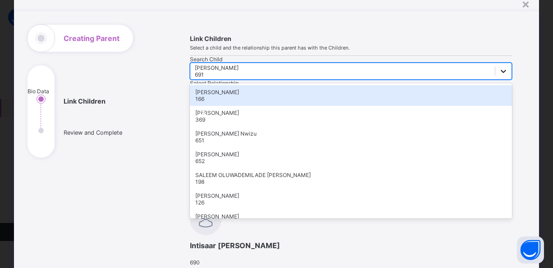
click at [499, 76] on icon at bounding box center [503, 71] width 9 height 9
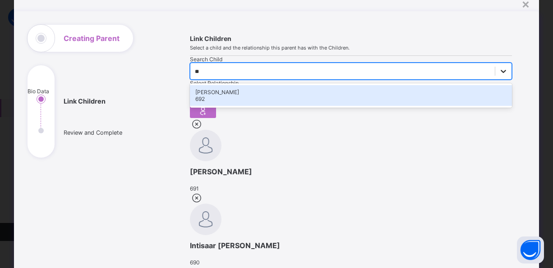
type input "***"
click at [257, 96] on div "[PERSON_NAME]" at bounding box center [351, 92] width 312 height 7
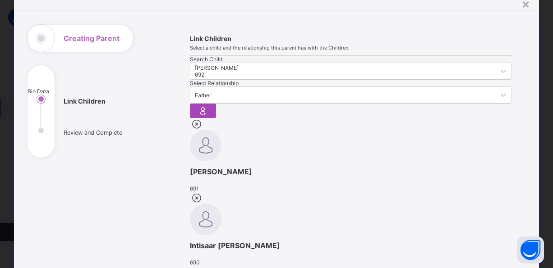
click at [209, 106] on icon at bounding box center [203, 111] width 13 height 11
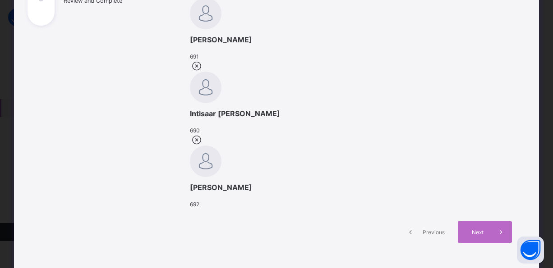
scroll to position [168, 0]
click at [474, 229] on span "Next" at bounding box center [478, 232] width 26 height 7
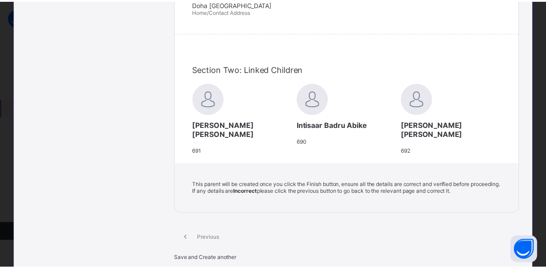
scroll to position [327, 0]
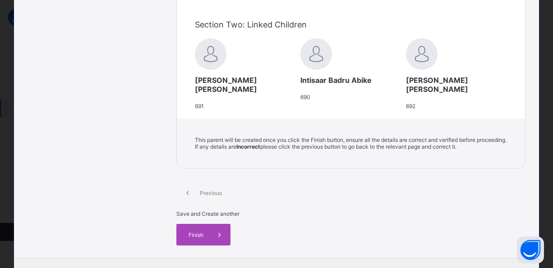
click at [231, 224] on div "Finish" at bounding box center [203, 235] width 54 height 22
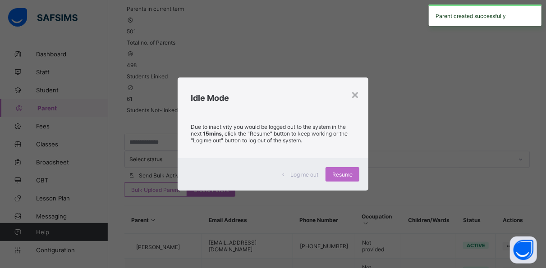
click at [362, 89] on div "Idle Mode" at bounding box center [273, 96] width 191 height 37
click at [361, 96] on div "Idle Mode" at bounding box center [273, 96] width 191 height 37
click at [355, 96] on div "×" at bounding box center [355, 94] width 9 height 15
